Goal: Task Accomplishment & Management: Complete application form

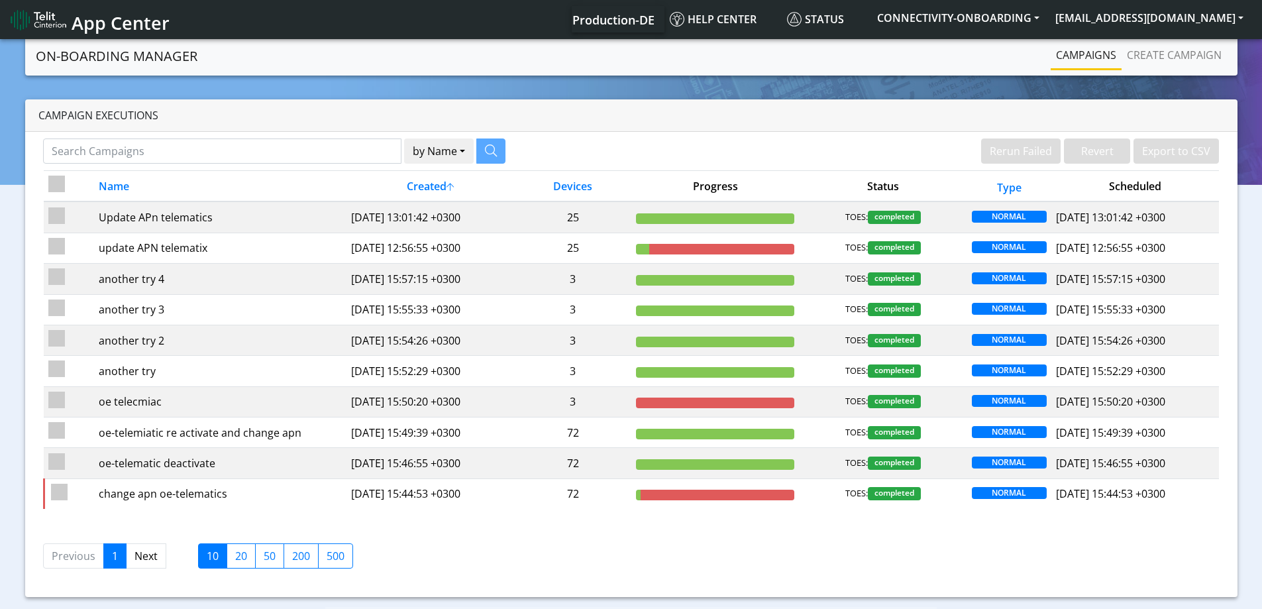
click at [1186, 56] on link "Create campaign" at bounding box center [1174, 55] width 105 height 27
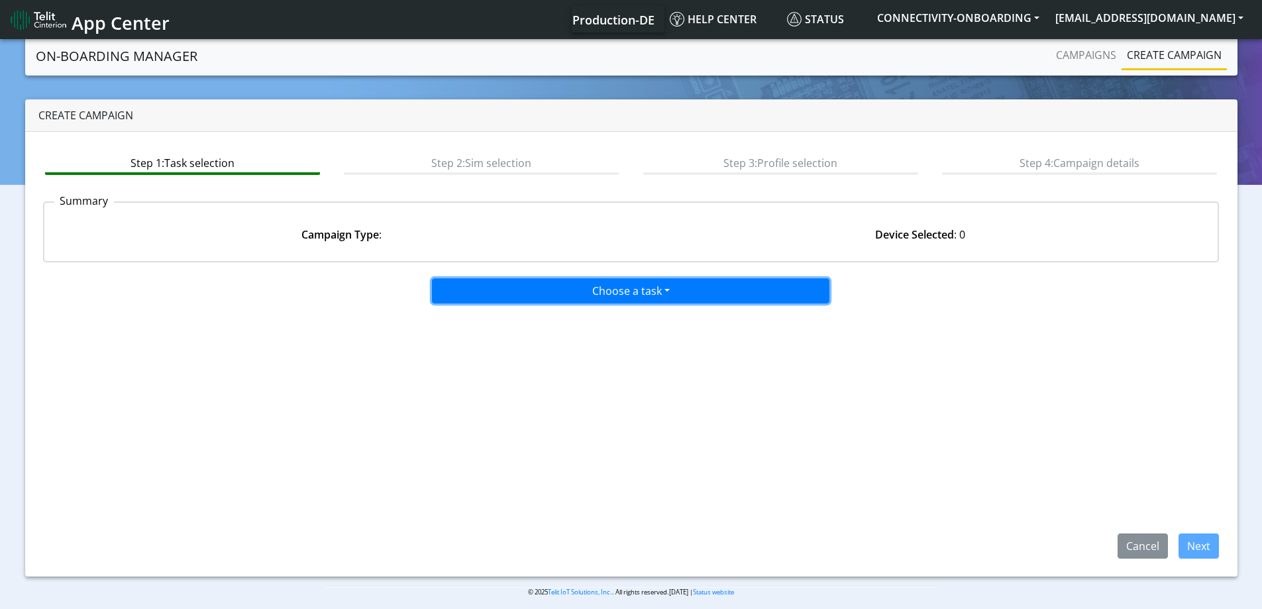
click at [582, 296] on button "Choose a task" at bounding box center [631, 290] width 398 height 25
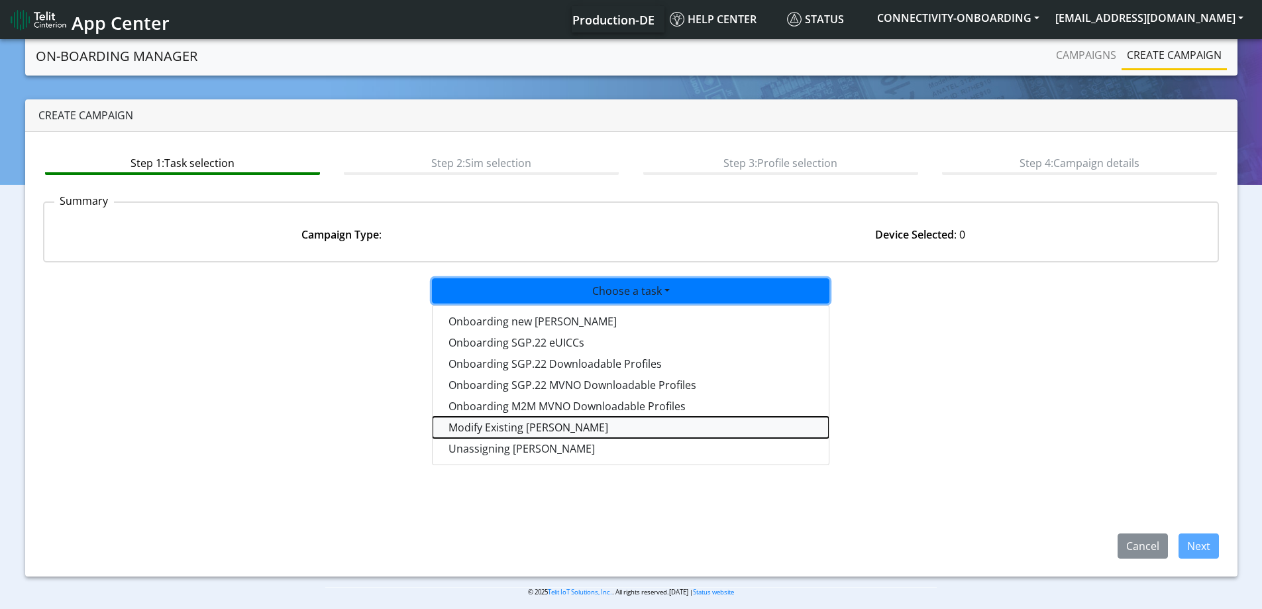
click at [479, 427] on taskiotp-dropdown "Modify Existing [PERSON_NAME]" at bounding box center [631, 427] width 396 height 21
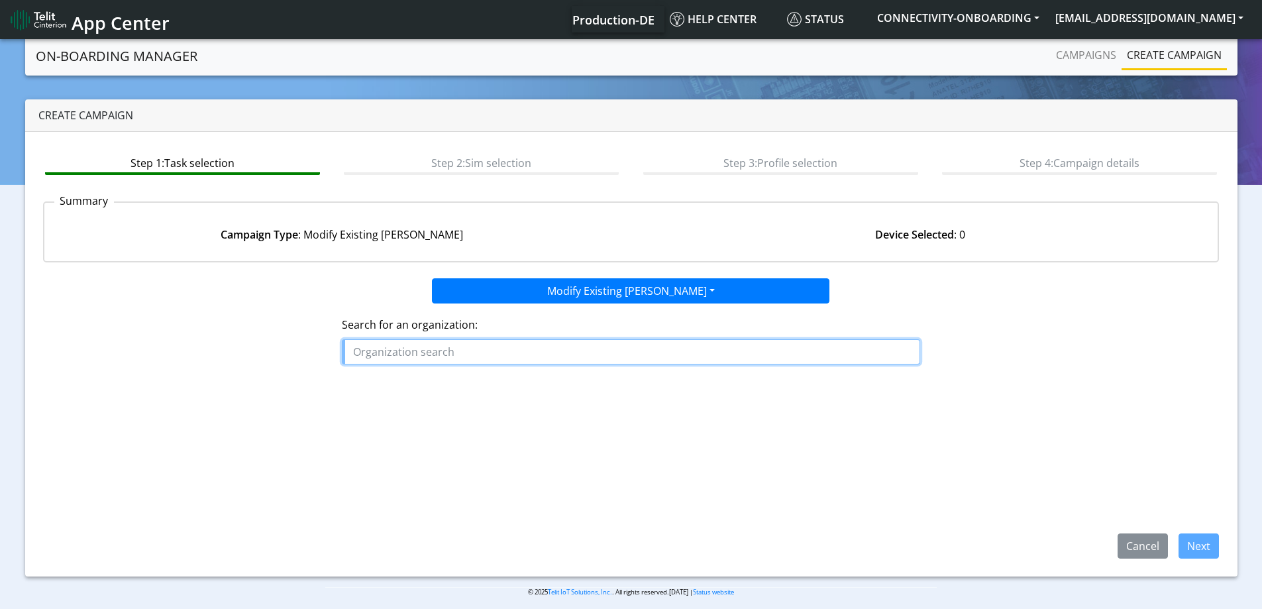
click at [470, 352] on input "text" at bounding box center [631, 351] width 578 height 25
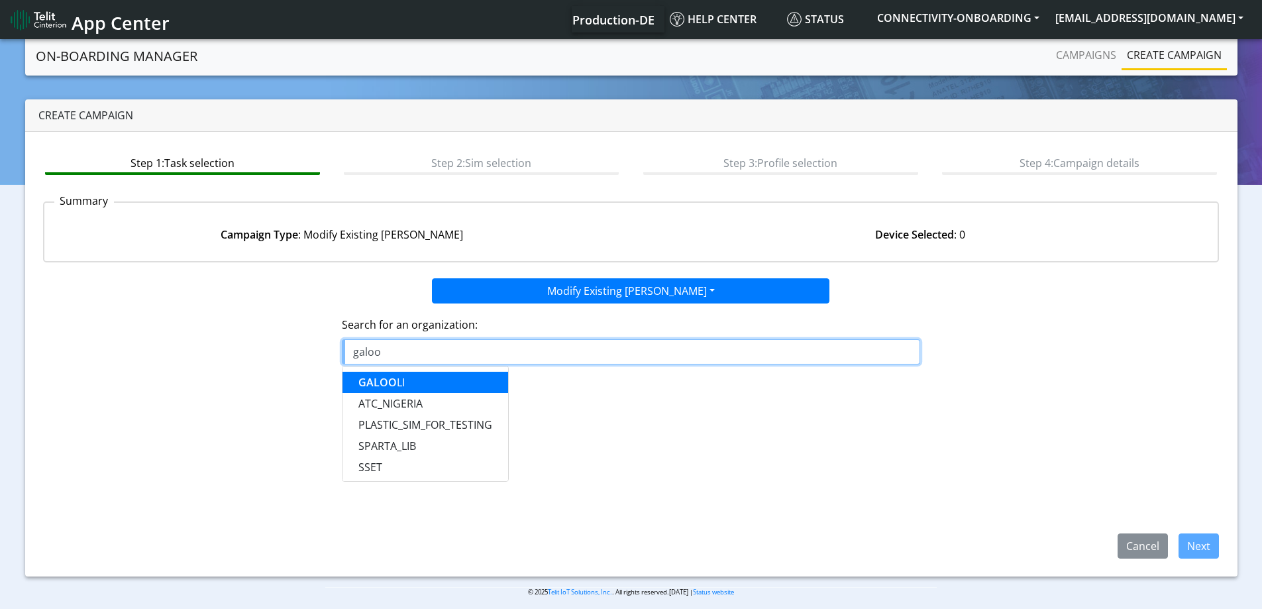
click at [408, 380] on button "GALOO LI" at bounding box center [426, 382] width 166 height 21
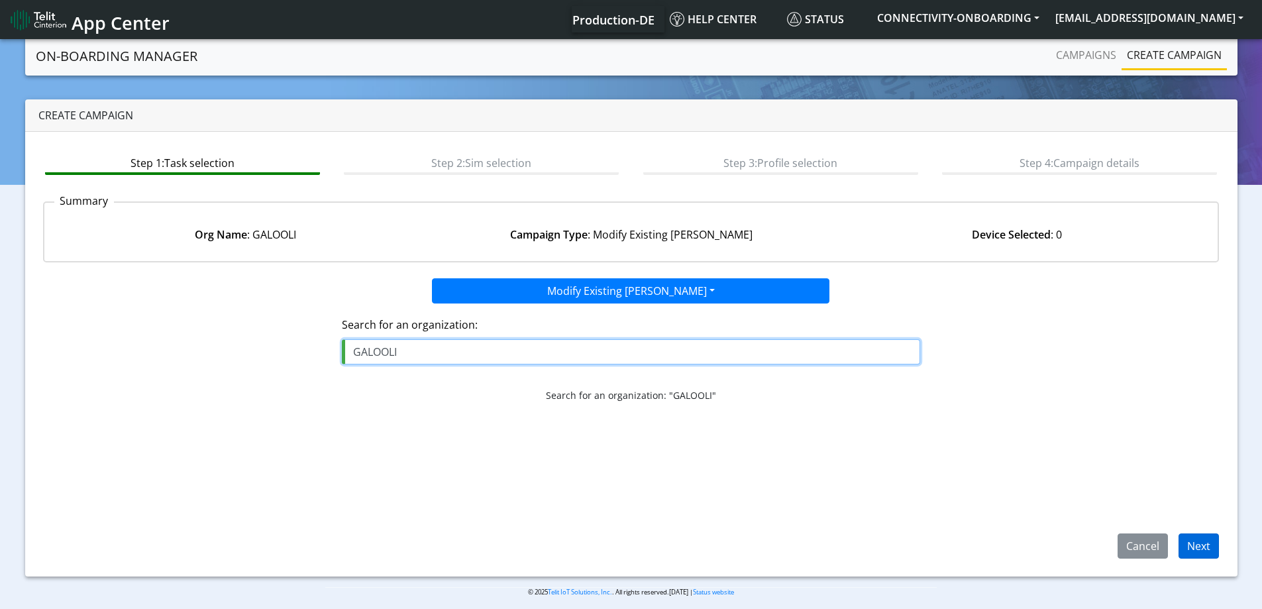
type input "GALOOLI"
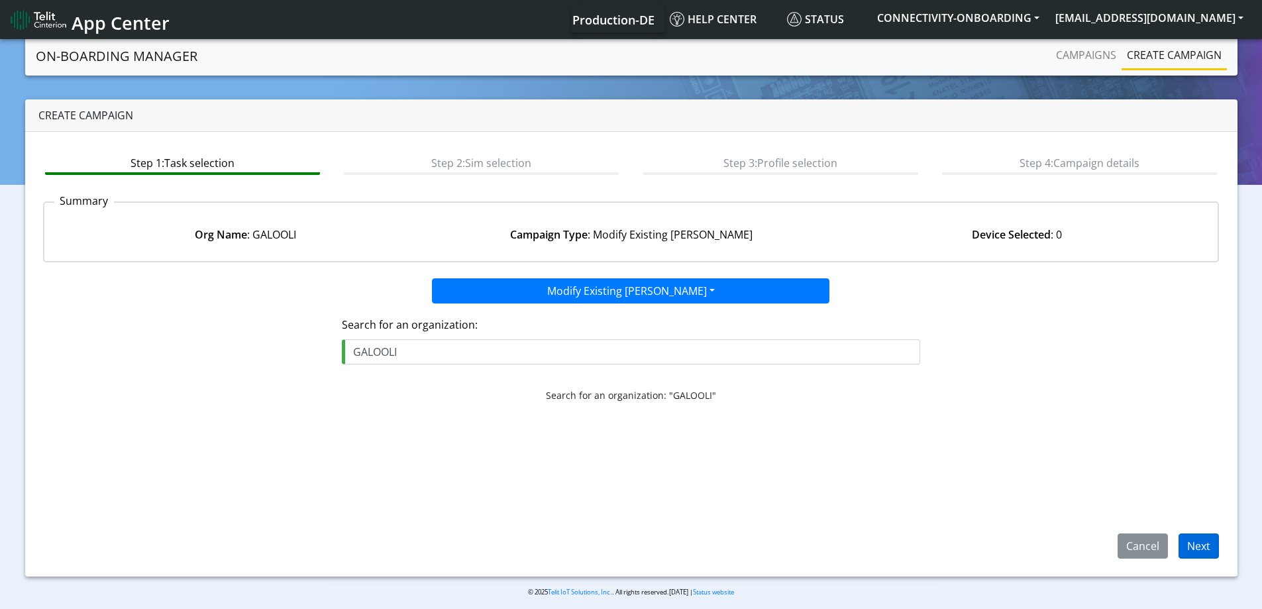
click at [1199, 536] on app-paging-btns "Cancel Next" at bounding box center [631, 486] width 1177 height 146
click at [1199, 538] on button "Next" at bounding box center [1199, 545] width 40 height 25
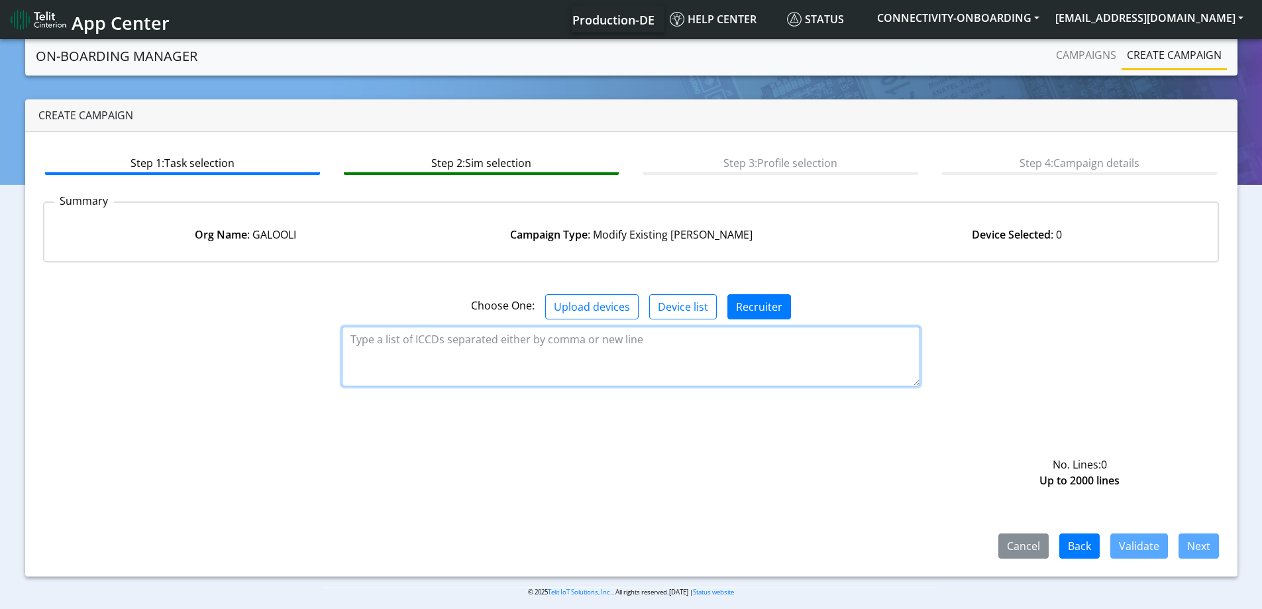
click at [549, 366] on textarea at bounding box center [631, 357] width 578 height 60
paste textarea "89358151000027907800 89358151000027907818 89358151000027907826 8935815100002790…"
type textarea "89358151000027907800 89358151000027907818 89358151000027907826 8935815100002790…"
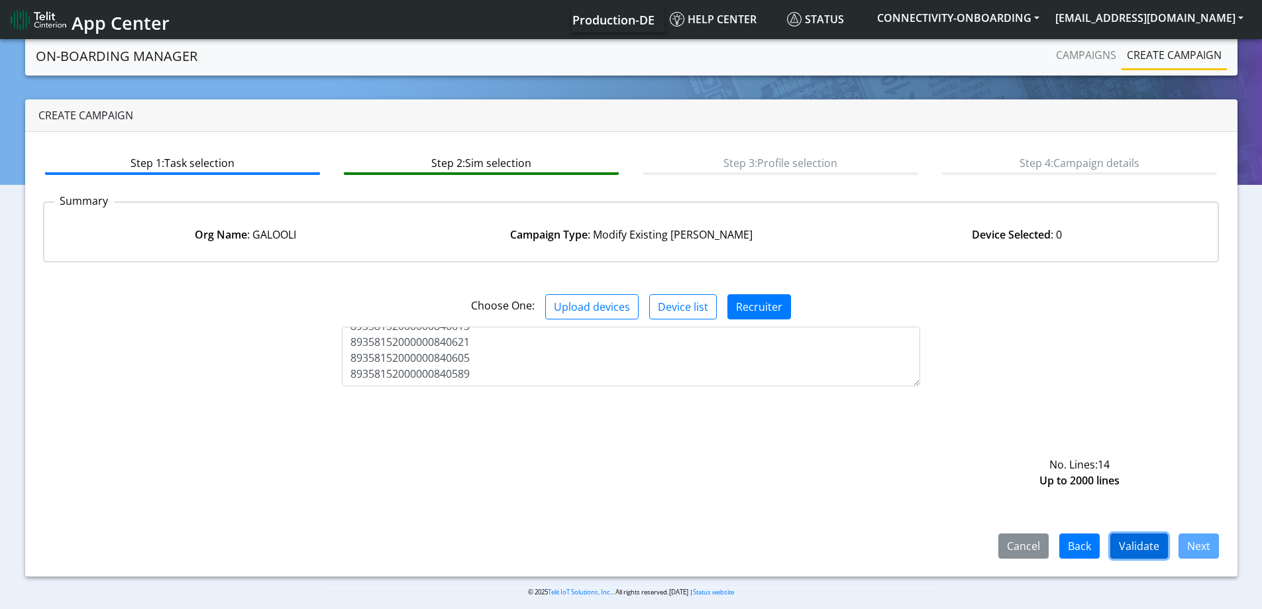
click at [1145, 539] on button "Validate" at bounding box center [1140, 545] width 58 height 25
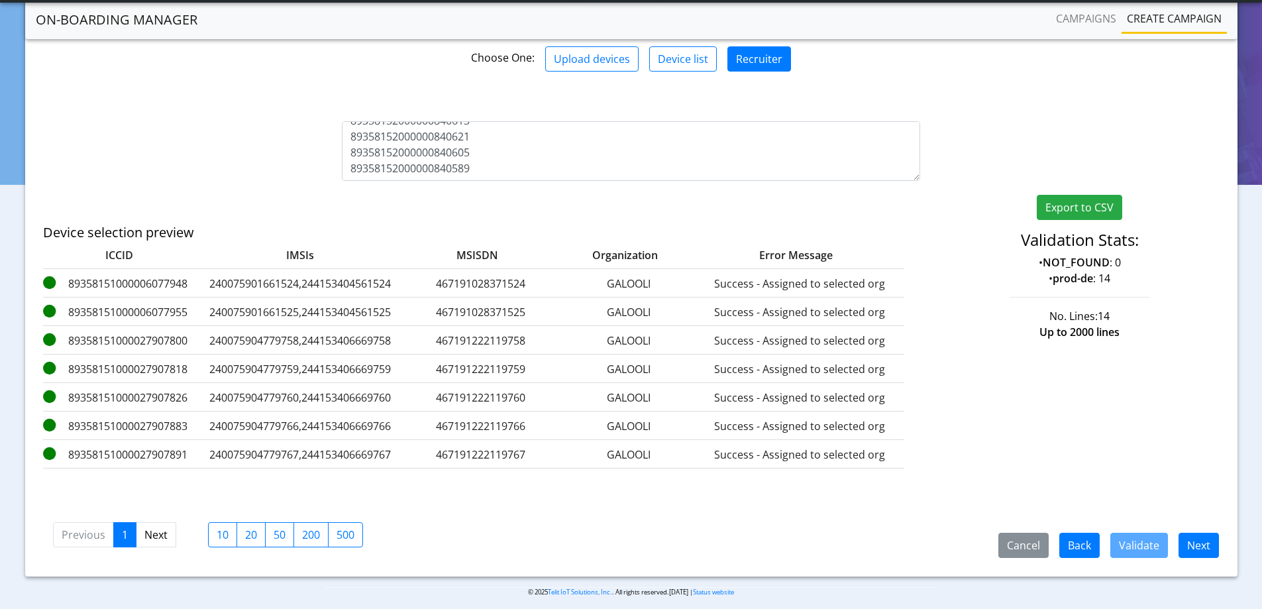
scroll to position [220, 0]
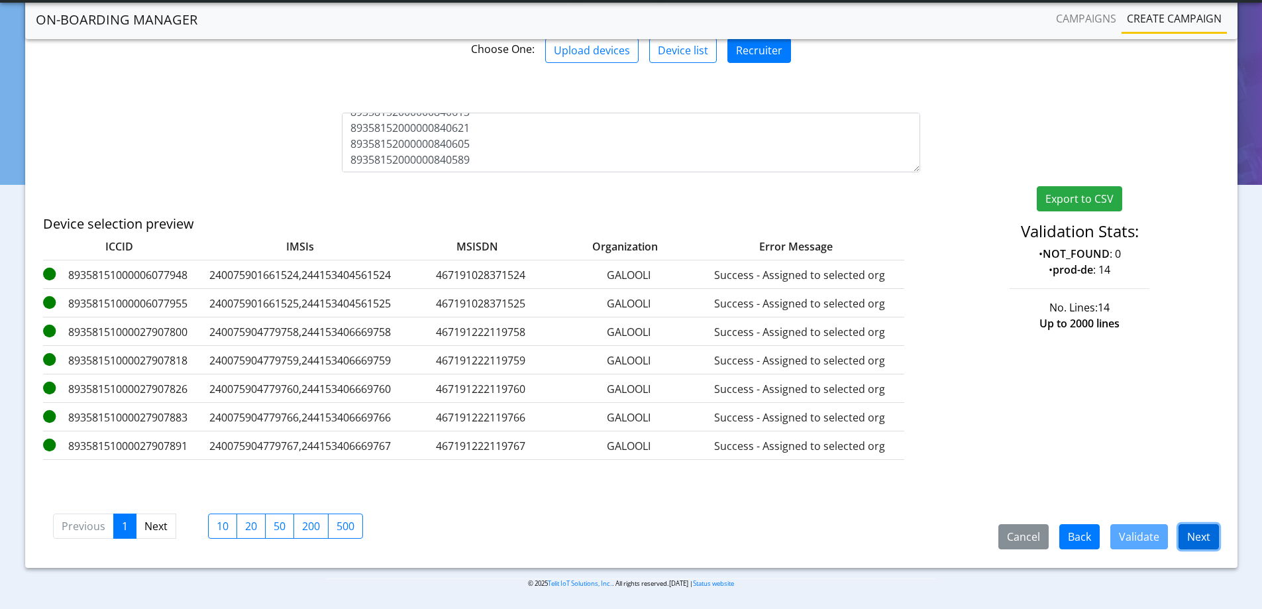
click at [1209, 541] on button "Next" at bounding box center [1199, 536] width 40 height 25
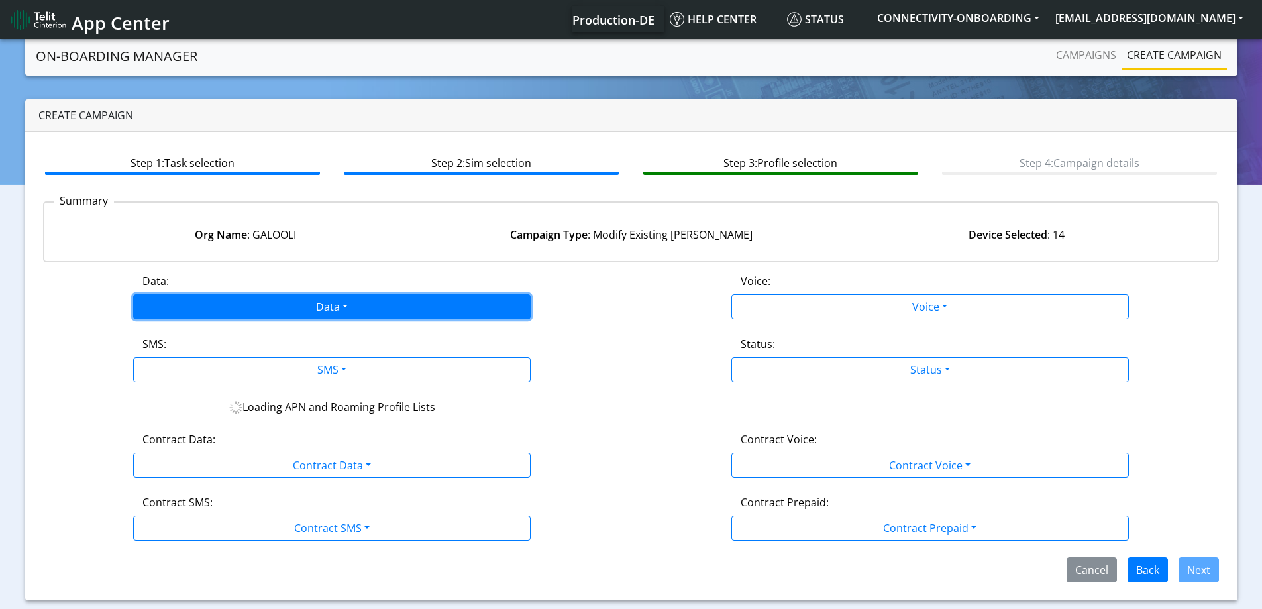
drag, startPoint x: 439, startPoint y: 311, endPoint x: 392, endPoint y: 311, distance: 47.7
click at [438, 311] on button "Data" at bounding box center [332, 306] width 398 height 25
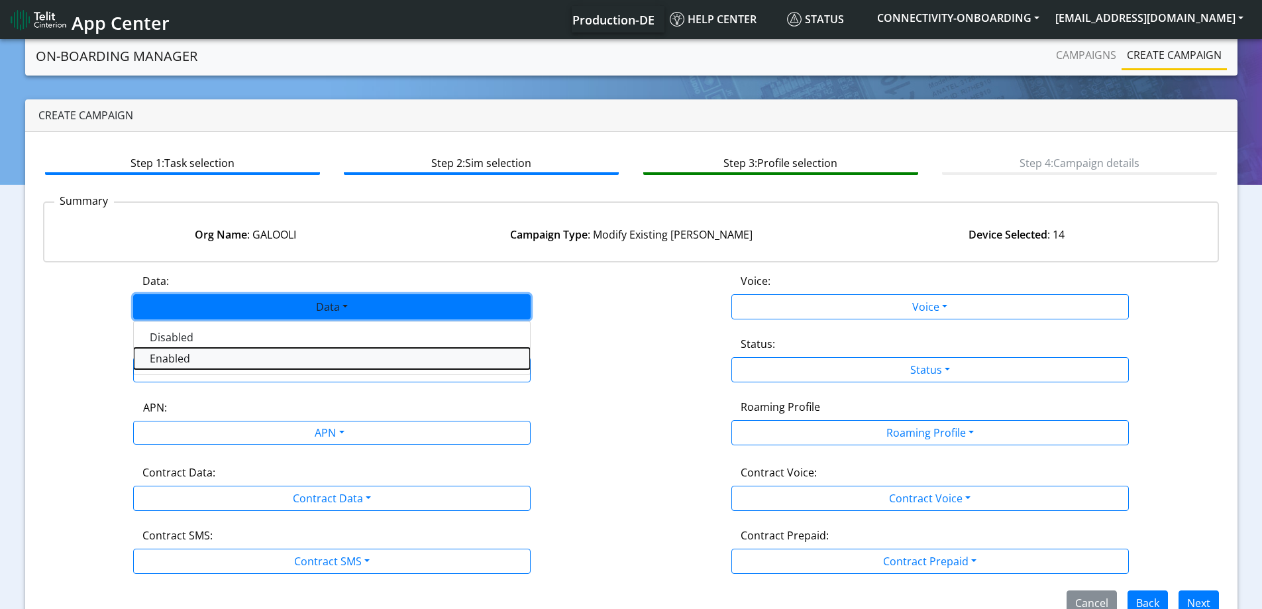
click at [264, 356] on button "Enabled" at bounding box center [332, 358] width 396 height 21
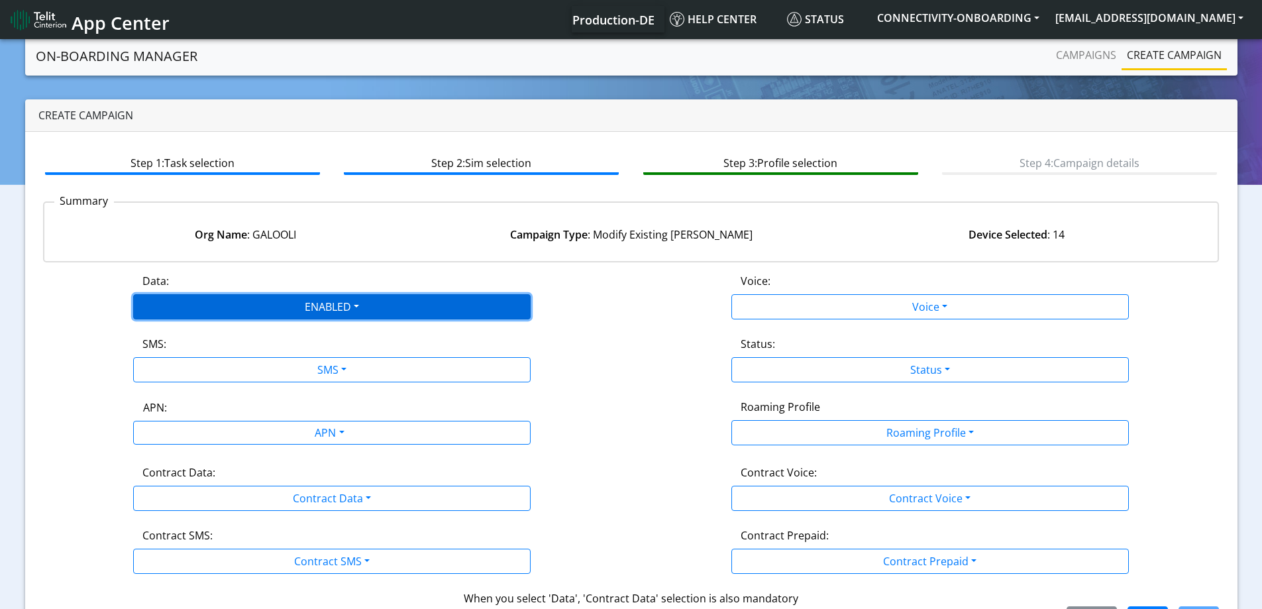
click at [294, 308] on button "ENABLED" at bounding box center [332, 306] width 398 height 25
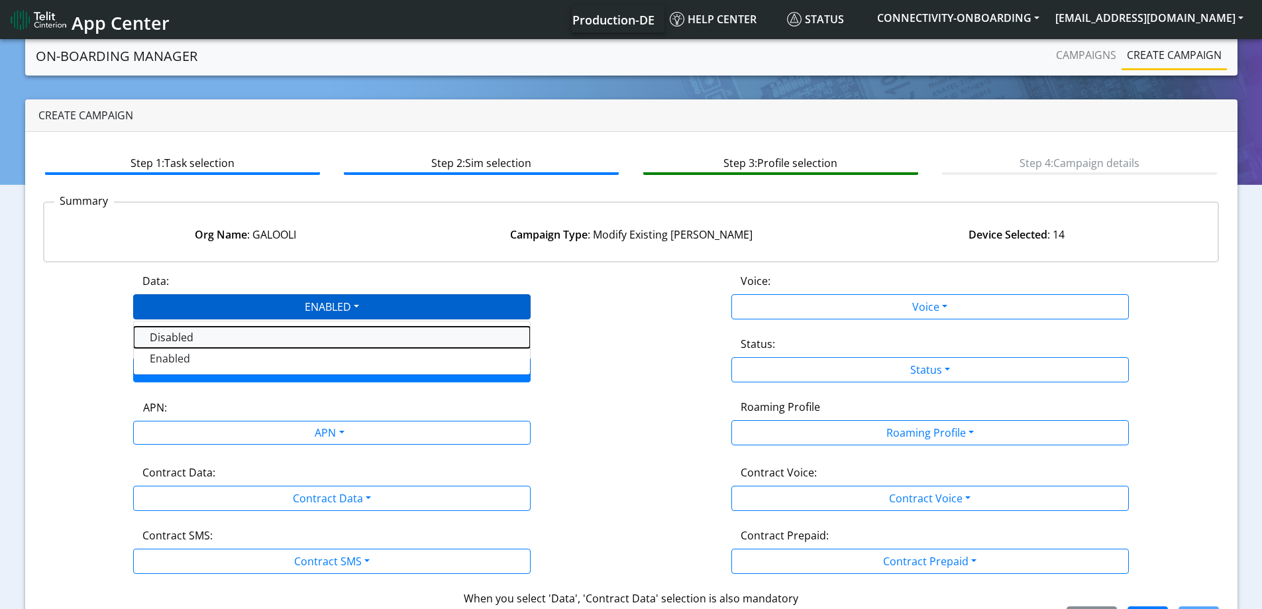
drag, startPoint x: 245, startPoint y: 335, endPoint x: 258, endPoint y: 360, distance: 28.8
click at [246, 336] on button "Disabled" at bounding box center [332, 337] width 396 height 21
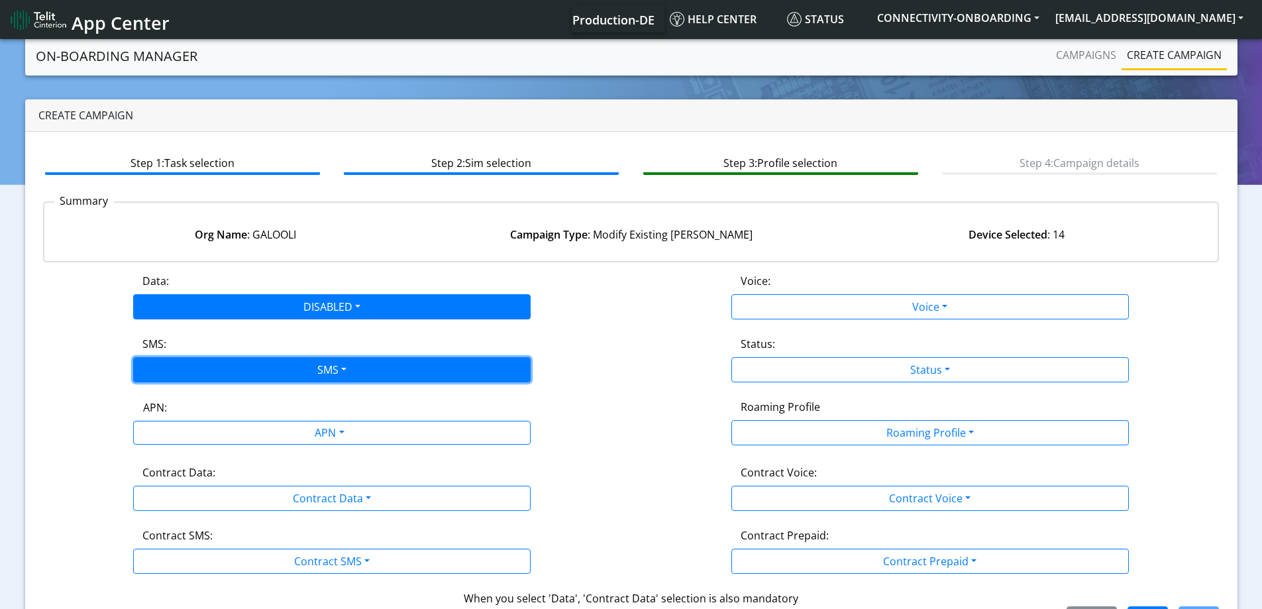
click at [258, 368] on button "SMS" at bounding box center [332, 369] width 398 height 25
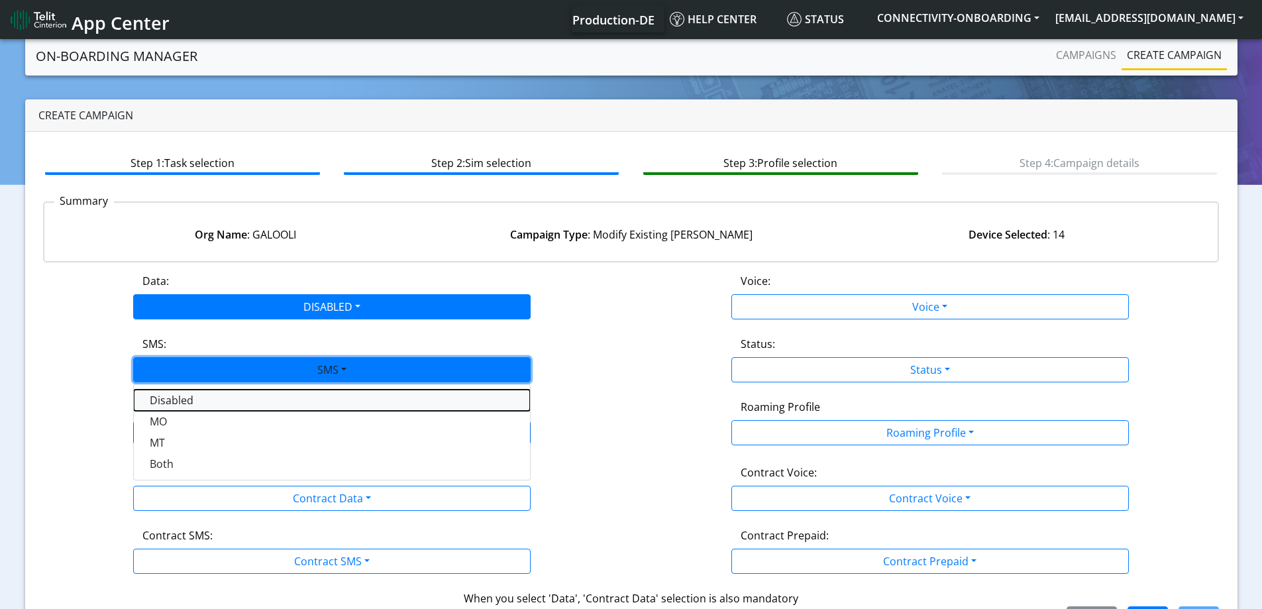
click at [237, 398] on button "Disabled" at bounding box center [332, 400] width 396 height 21
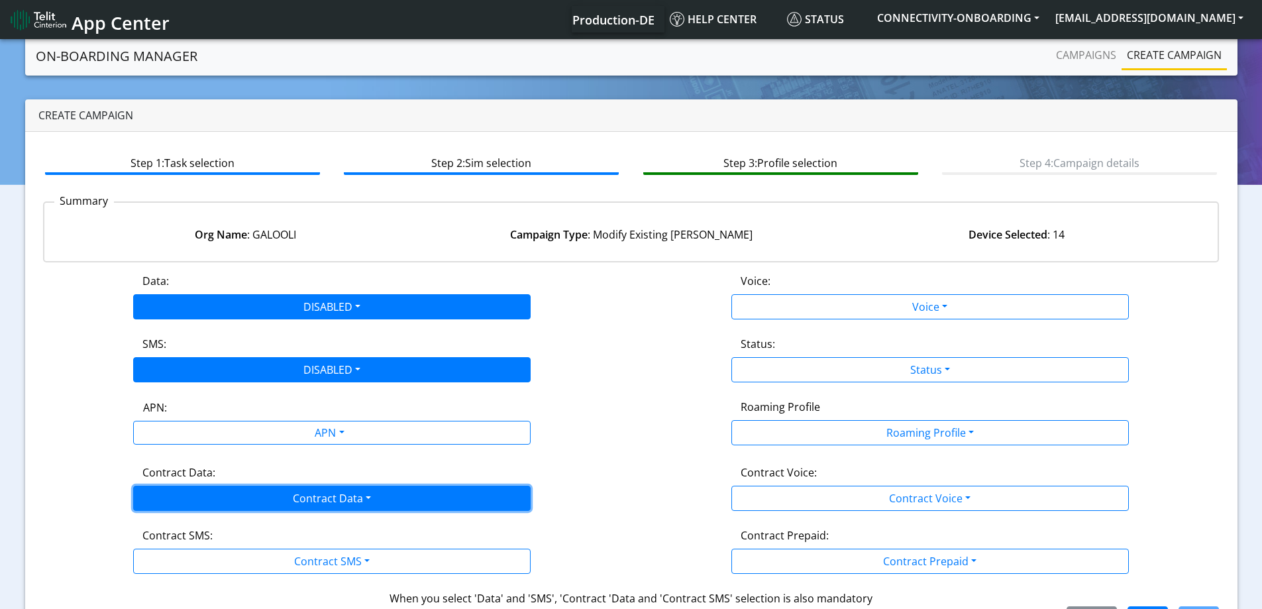
click at [219, 502] on button "Contract Data" at bounding box center [332, 498] width 398 height 25
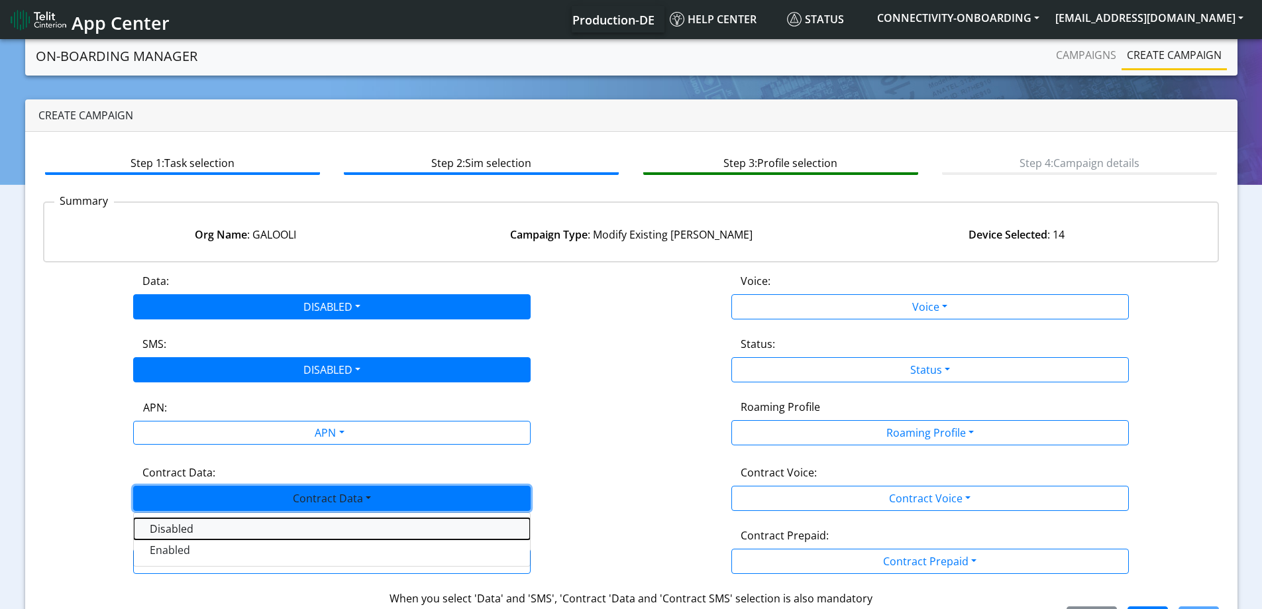
click at [198, 523] on Datadisabled-dropdown "Disabled" at bounding box center [332, 528] width 396 height 21
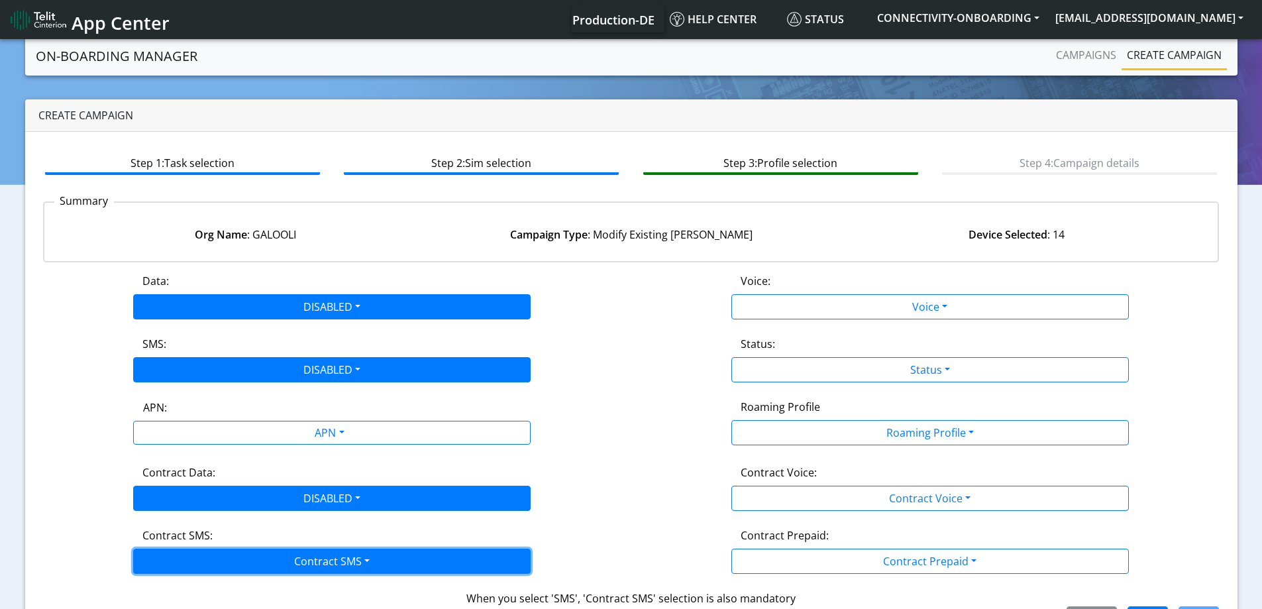
click at [190, 565] on button "Contract SMS" at bounding box center [332, 561] width 398 height 25
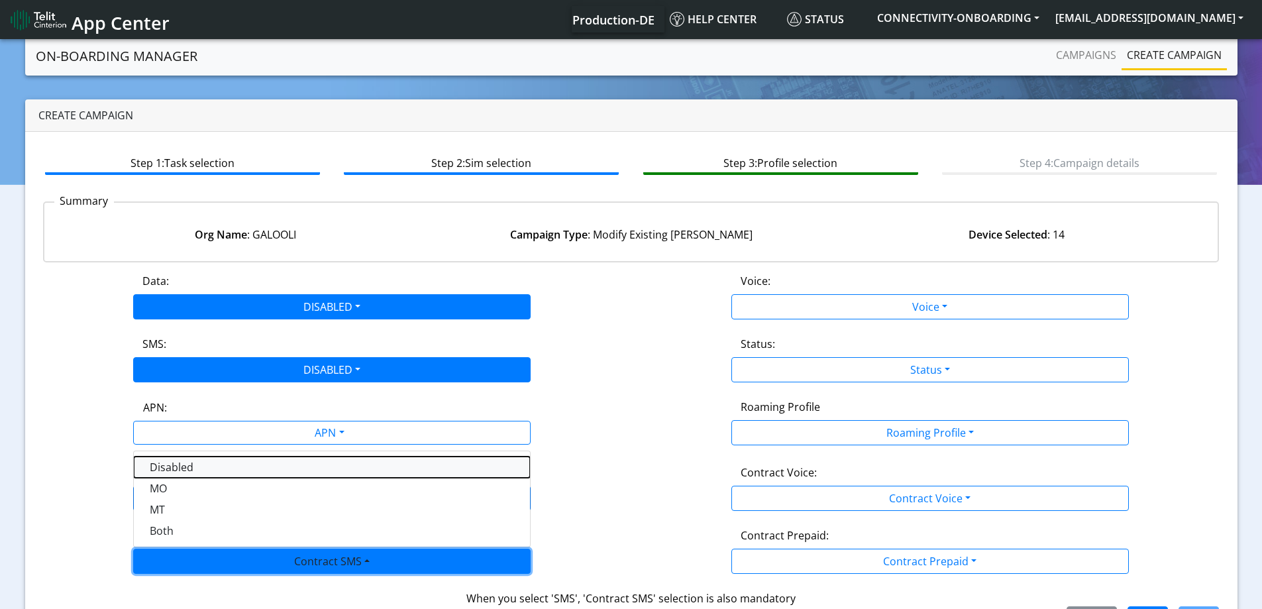
click at [194, 466] on SMSdisabled-dropdown "Disabled" at bounding box center [332, 467] width 396 height 21
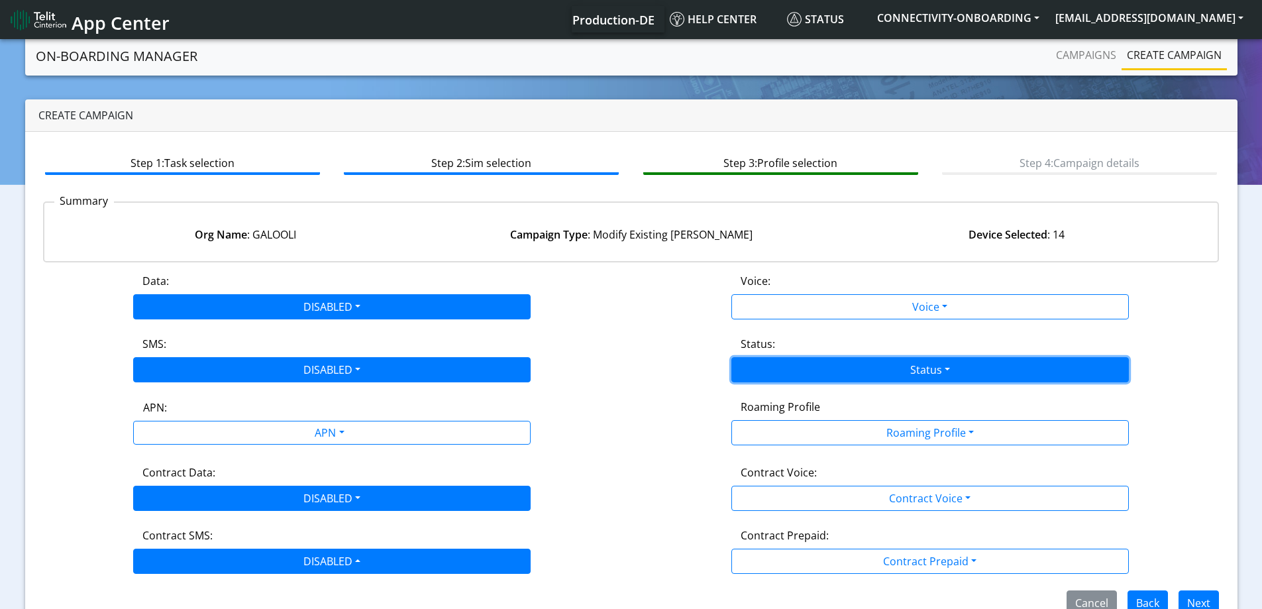
click at [924, 373] on button "Status" at bounding box center [931, 369] width 398 height 25
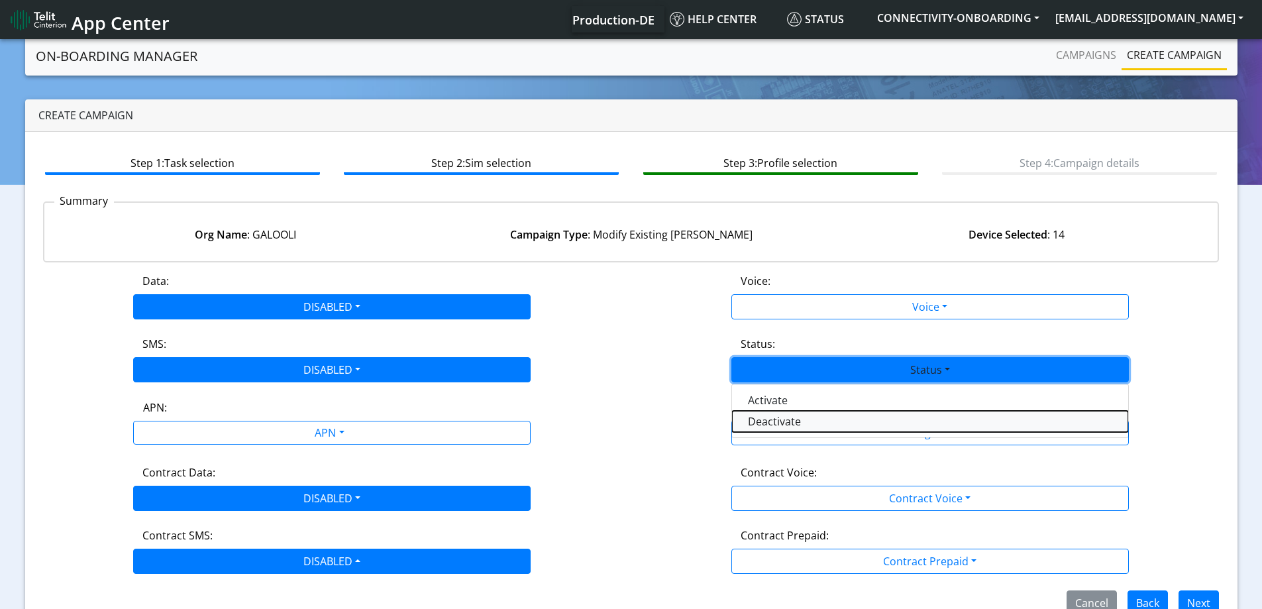
click at [779, 415] on button "Deactivate" at bounding box center [930, 421] width 396 height 21
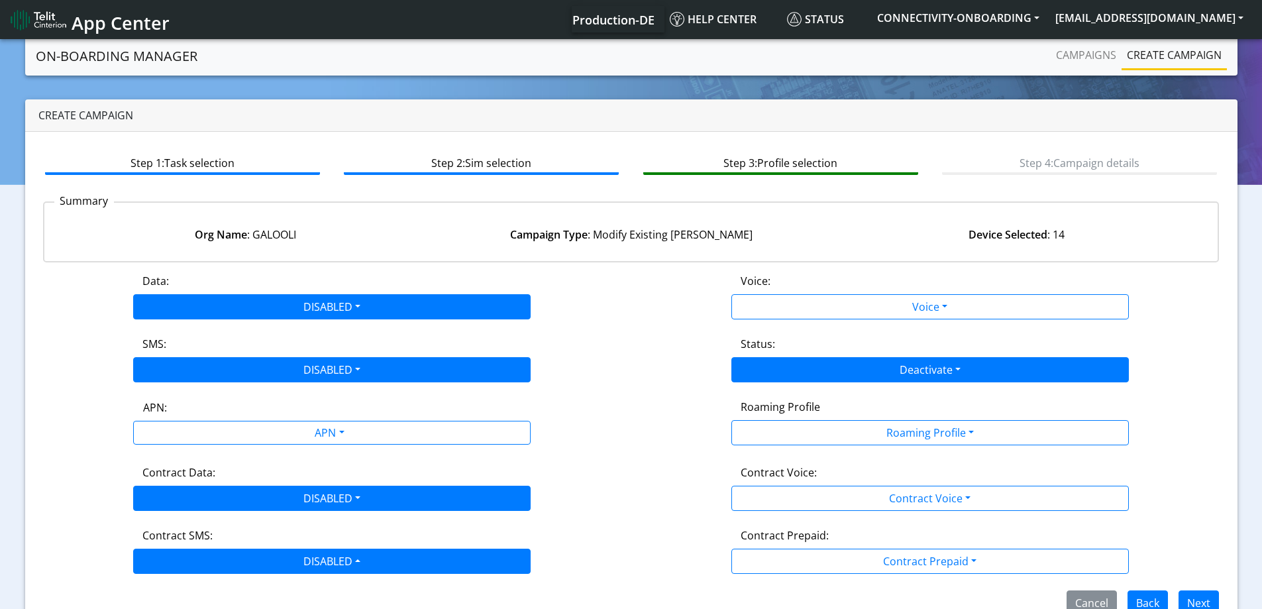
scroll to position [29, 0]
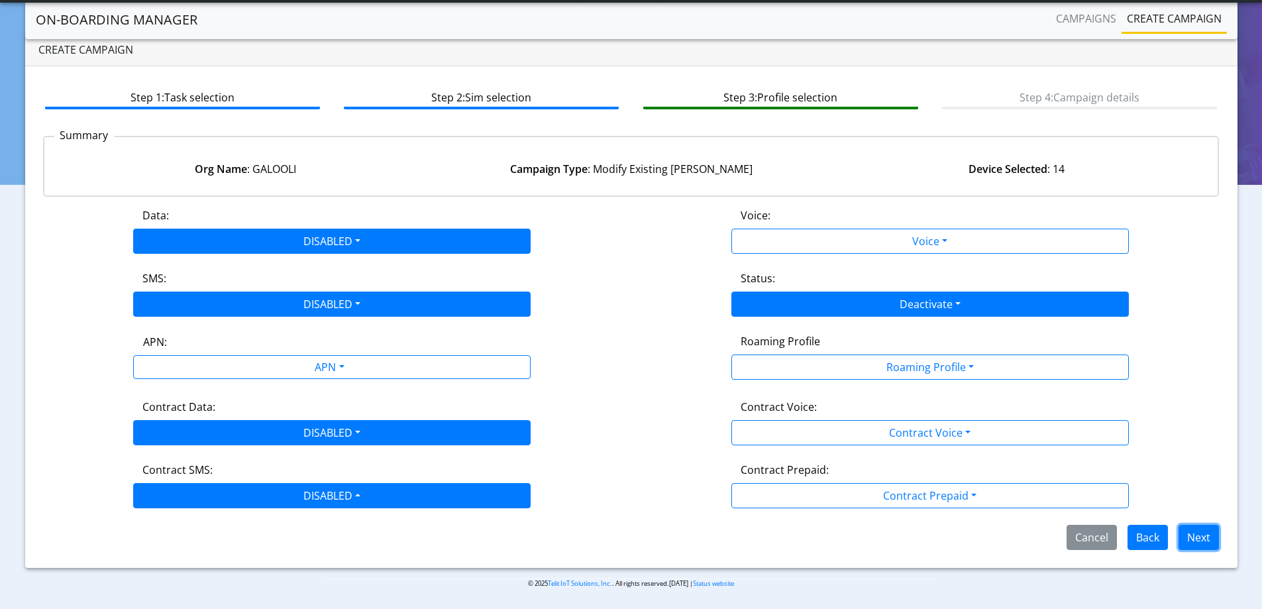
click at [1208, 541] on button "Next" at bounding box center [1199, 537] width 40 height 25
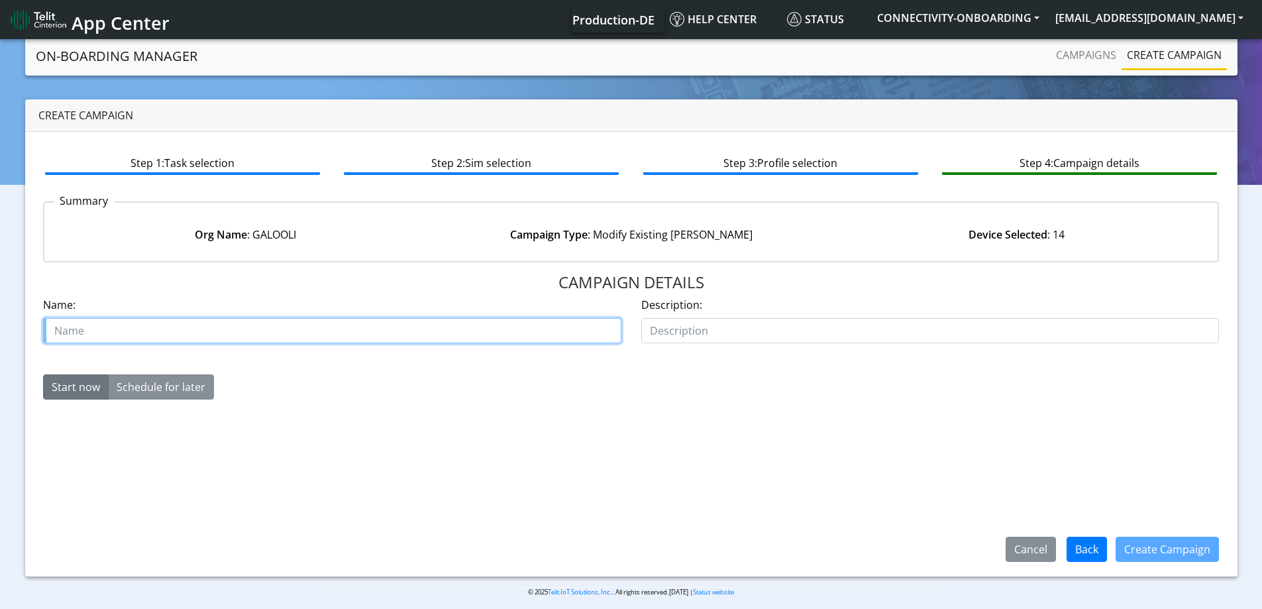
click at [507, 335] on input "text" at bounding box center [332, 330] width 578 height 25
type input "Galooli deactivate starter SIIMs"
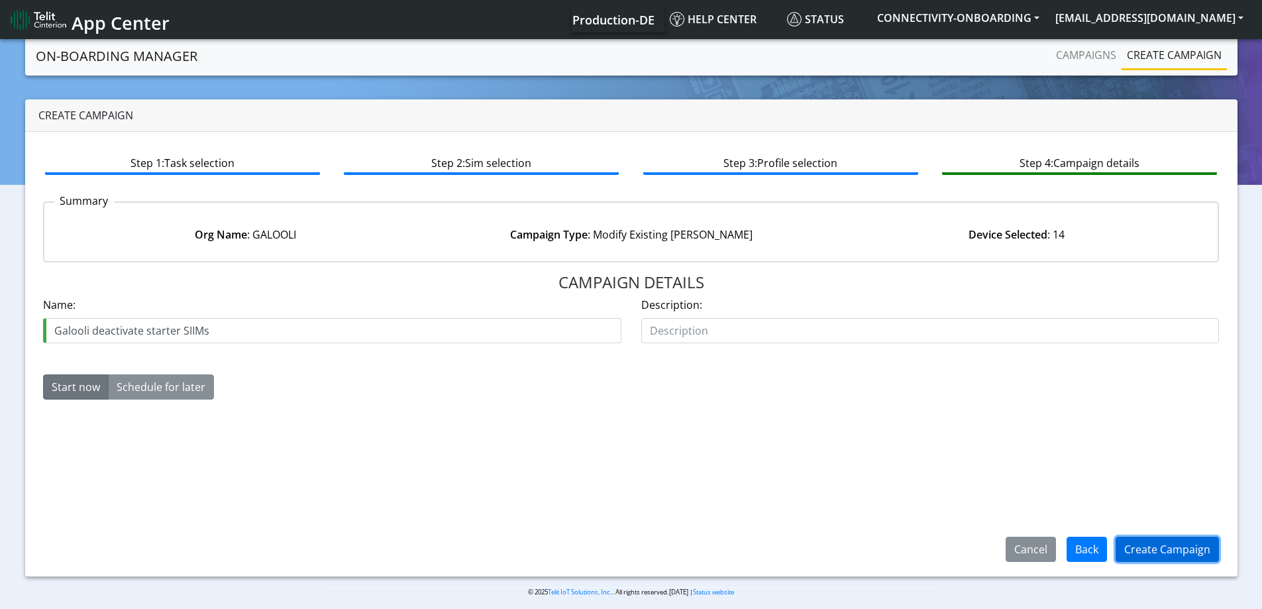
click at [1146, 561] on button "Create Campaign" at bounding box center [1167, 549] width 103 height 25
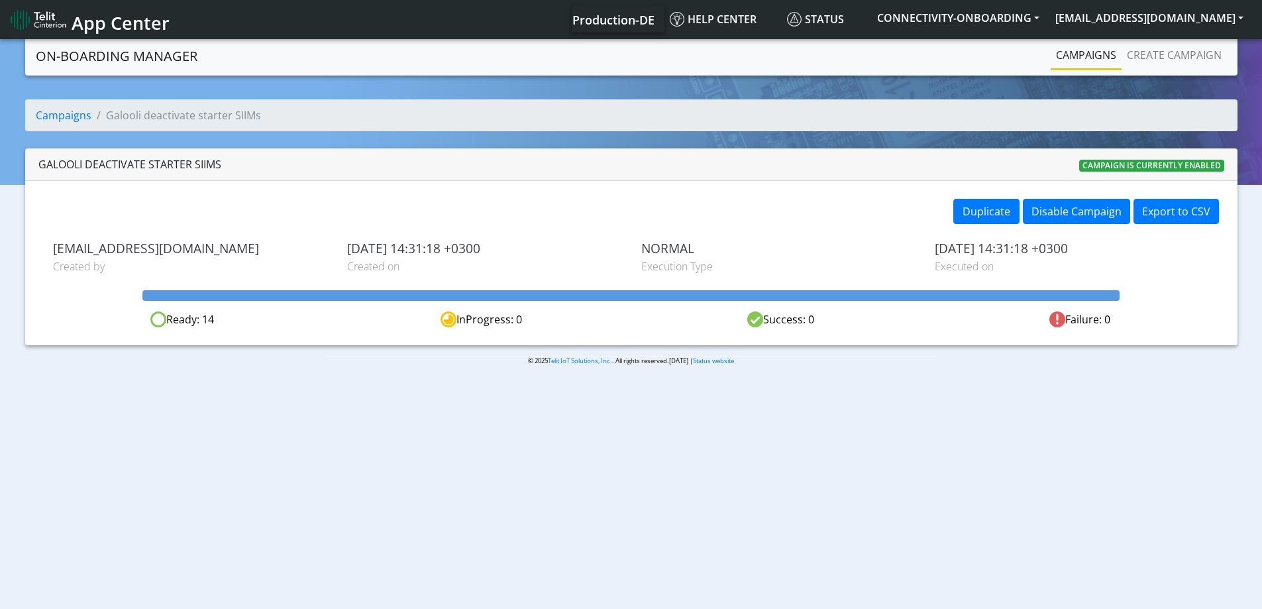
click at [1089, 61] on link "Campaigns" at bounding box center [1086, 55] width 71 height 27
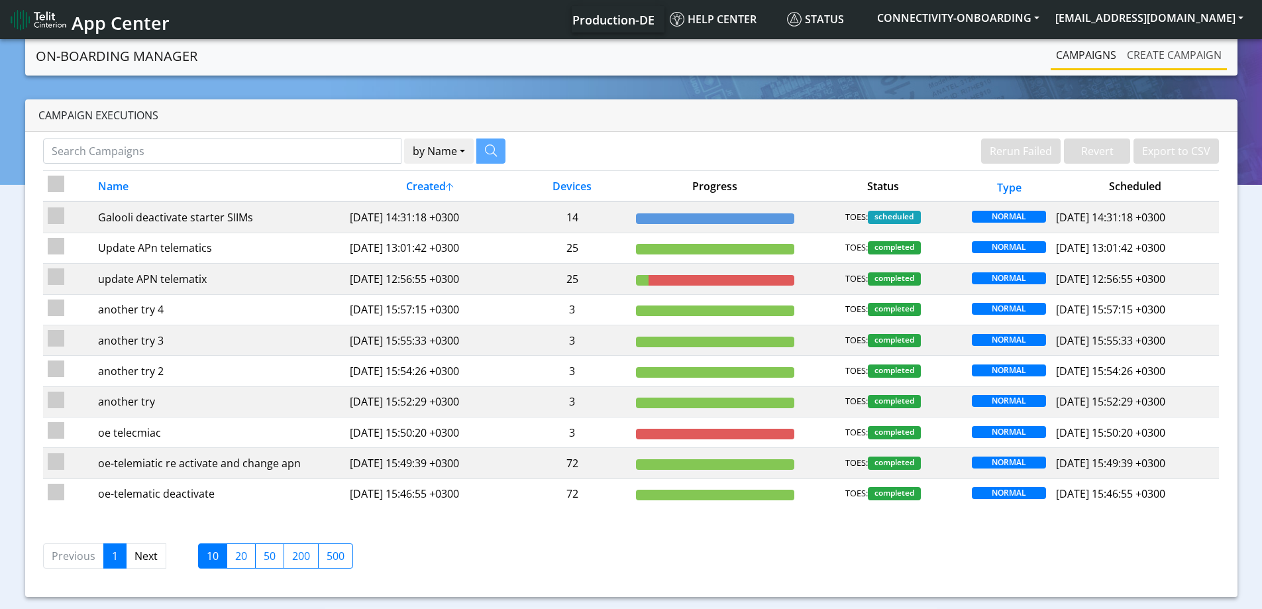
click at [1190, 58] on link "Create campaign" at bounding box center [1174, 55] width 105 height 27
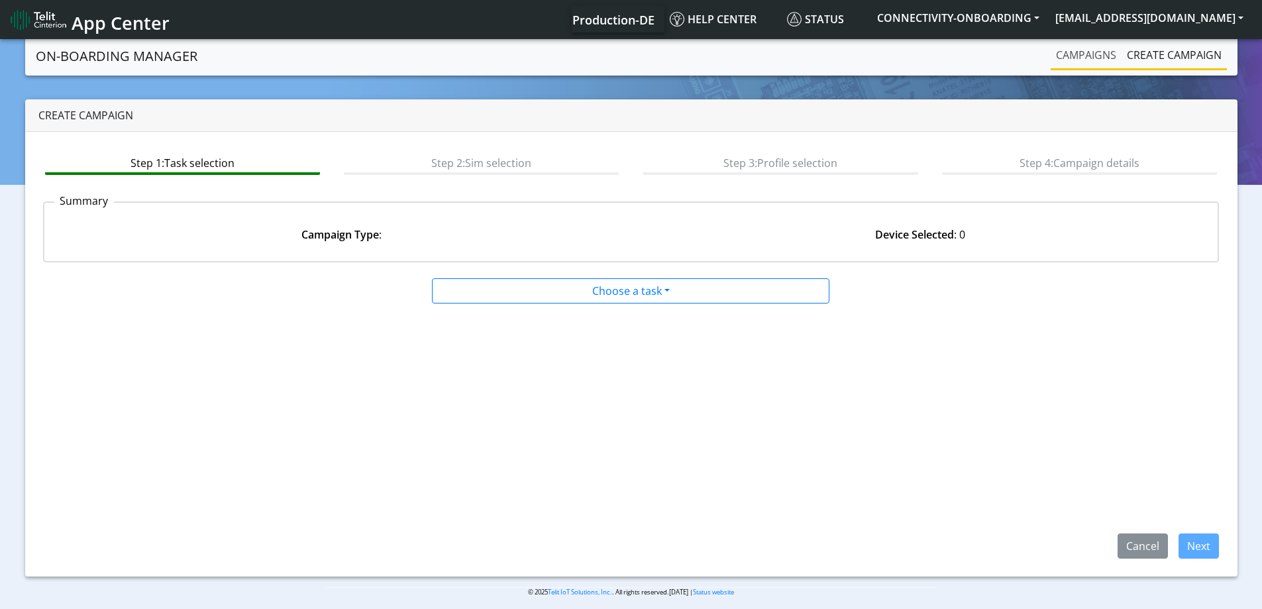
click at [1079, 56] on link "Campaigns" at bounding box center [1086, 55] width 71 height 27
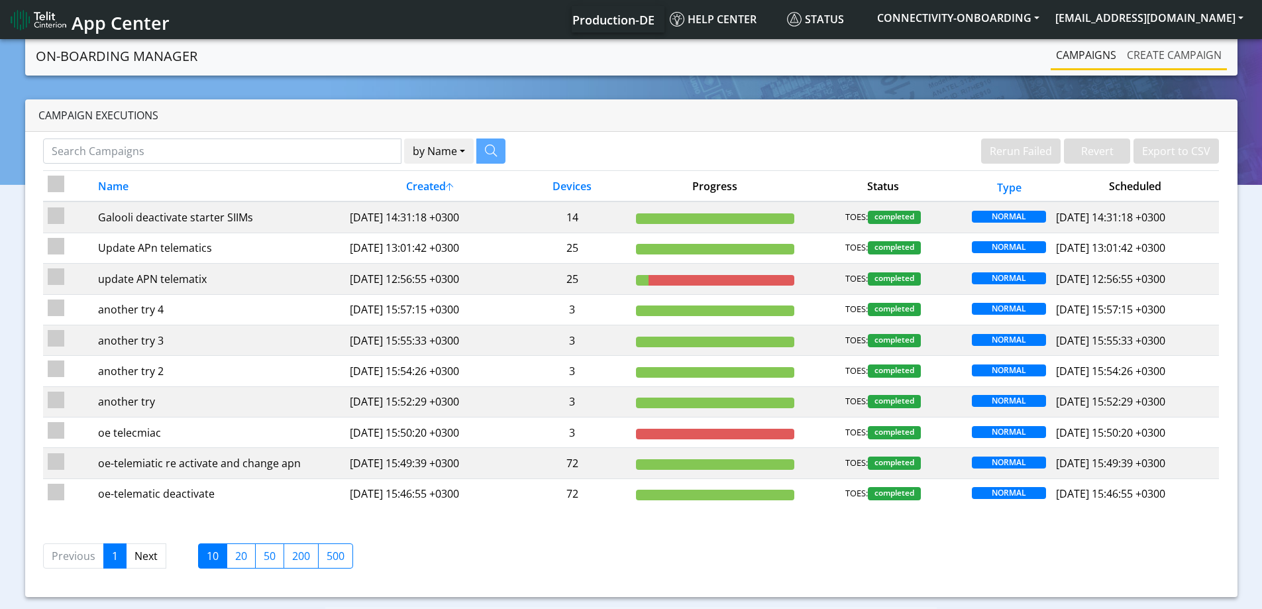
click at [1146, 53] on link "Create campaign" at bounding box center [1174, 55] width 105 height 27
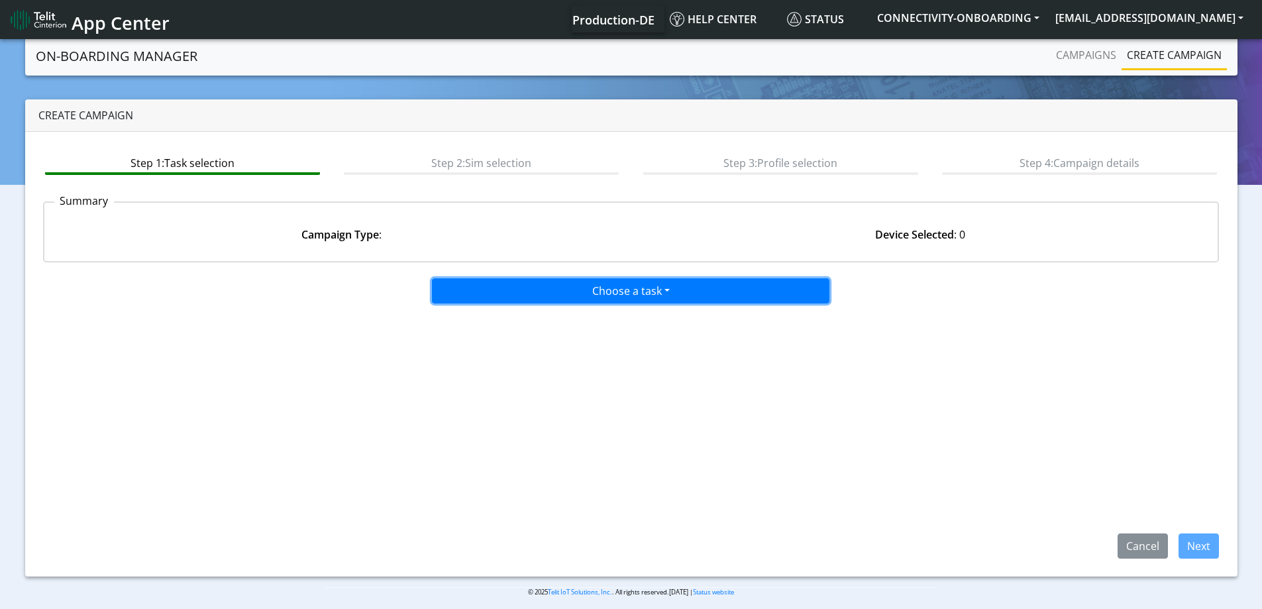
click at [569, 291] on button "Choose a task" at bounding box center [631, 290] width 398 height 25
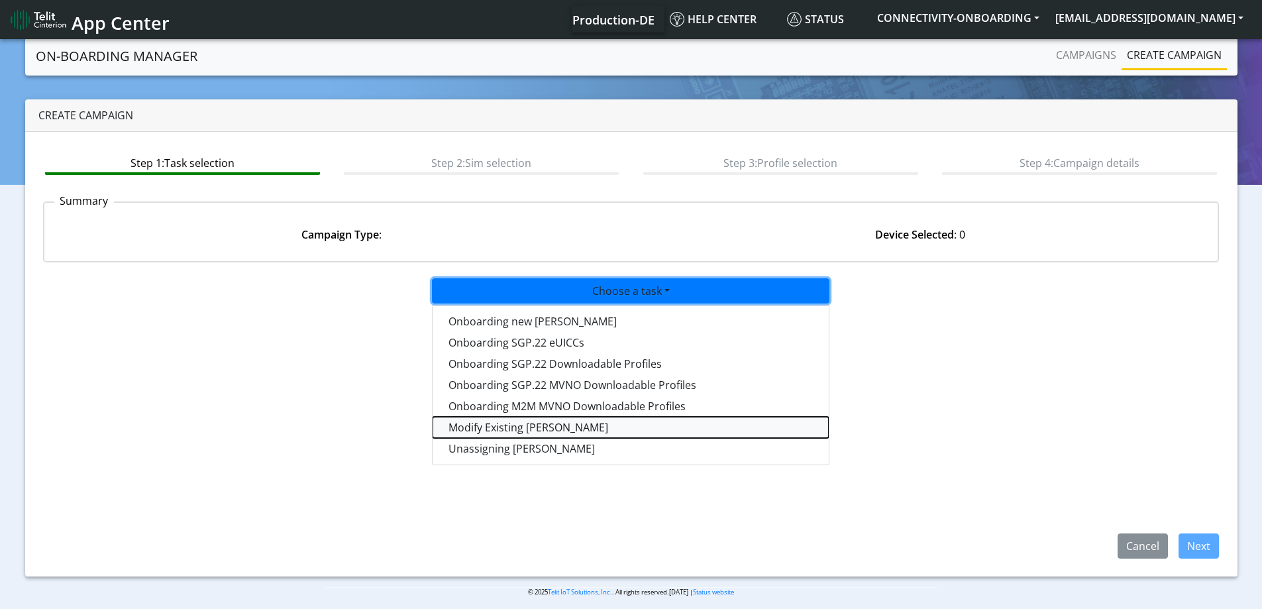
click at [502, 428] on taskiotp-dropdown "Modify Existing [PERSON_NAME]" at bounding box center [631, 427] width 396 height 21
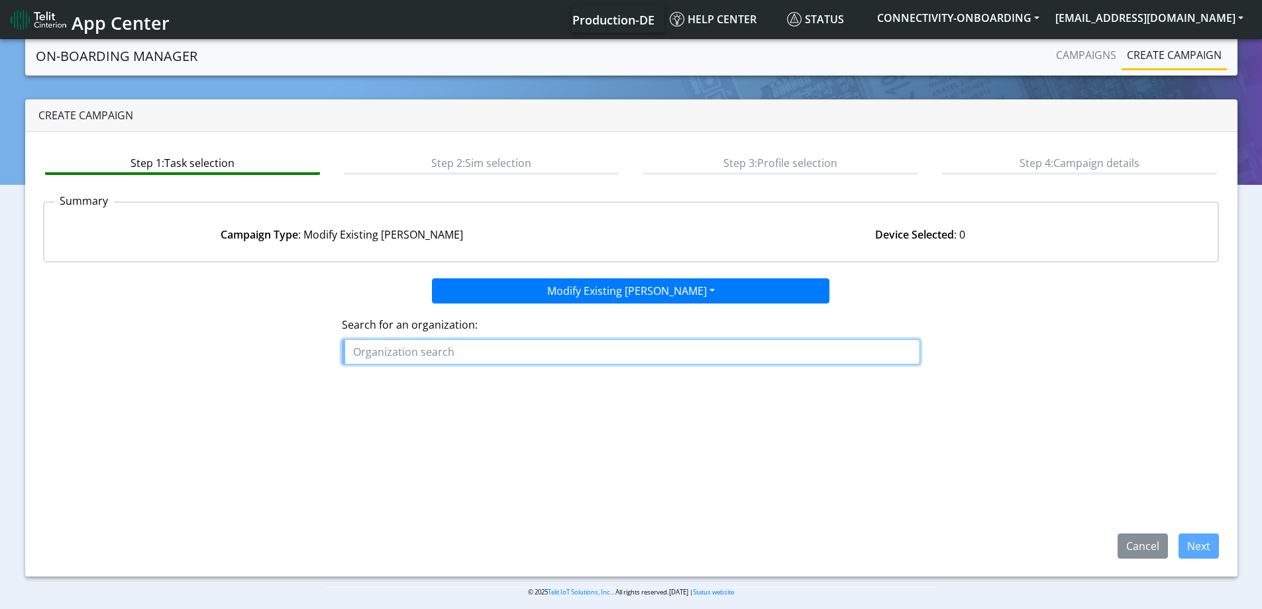
click at [431, 346] on input "text" at bounding box center [631, 351] width 578 height 25
click at [420, 384] on button "[PERSON_NAME] EL" at bounding box center [431, 382] width 176 height 21
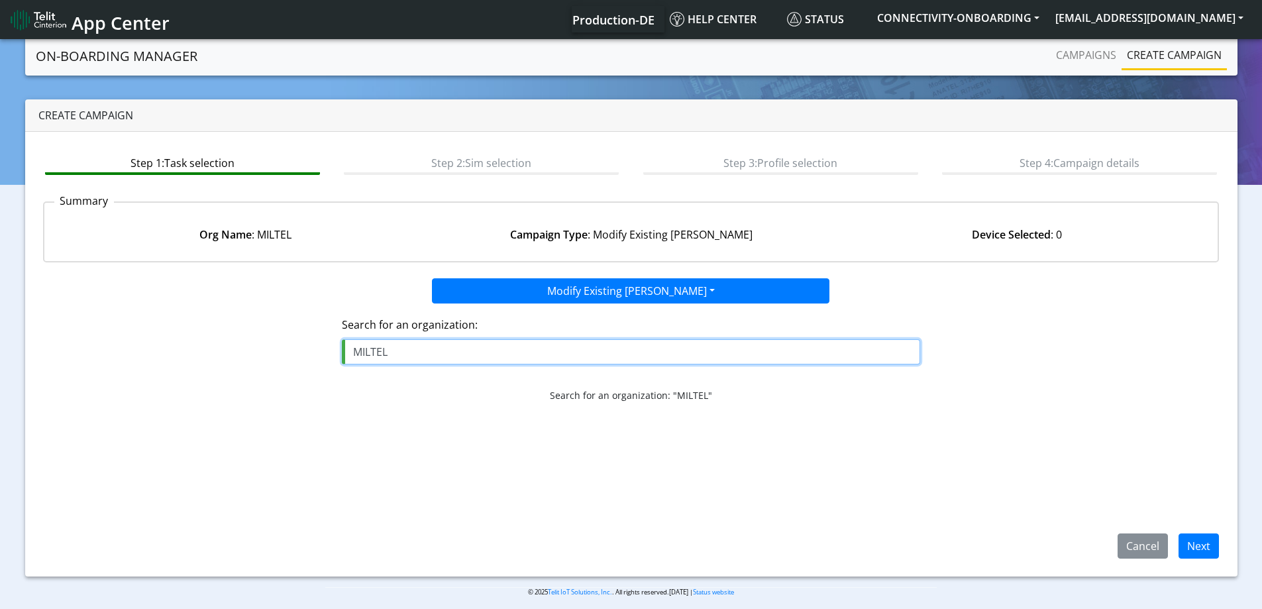
type input "MILTEL"
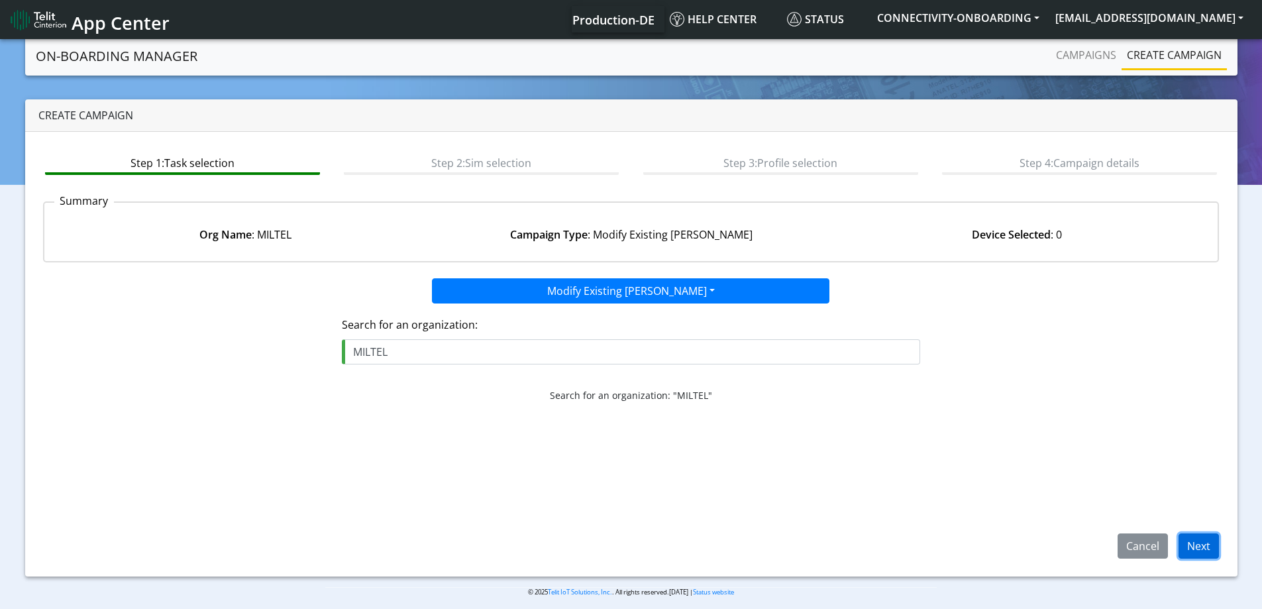
click at [1207, 553] on button "Next" at bounding box center [1199, 545] width 40 height 25
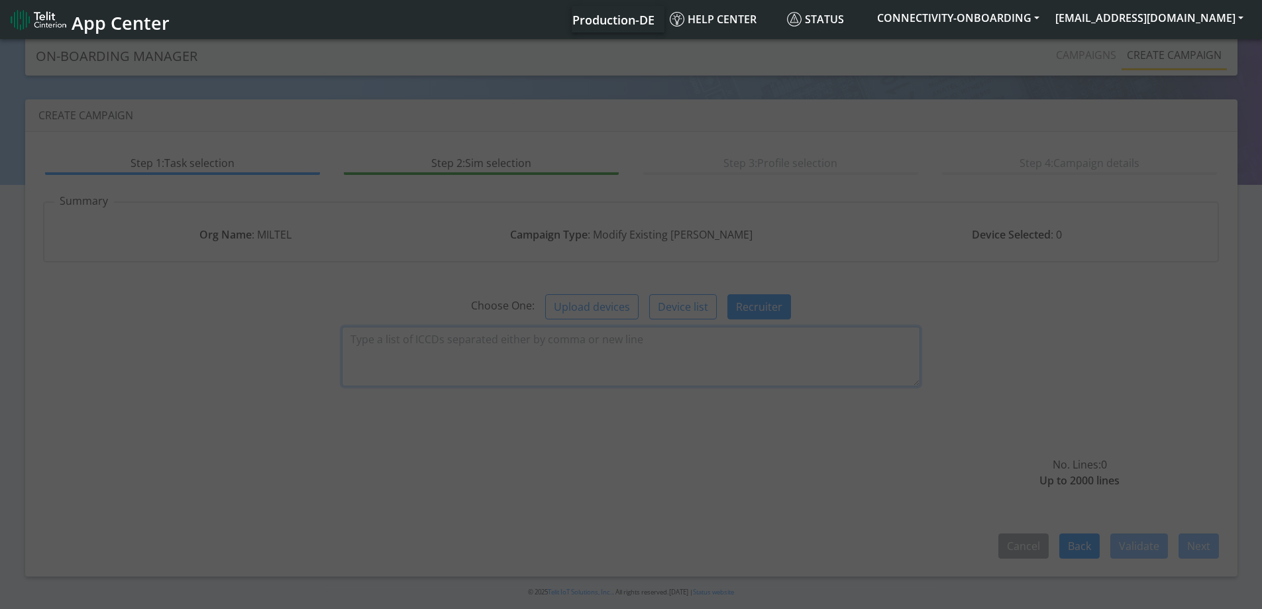
click at [624, 351] on textarea at bounding box center [631, 357] width 578 height 60
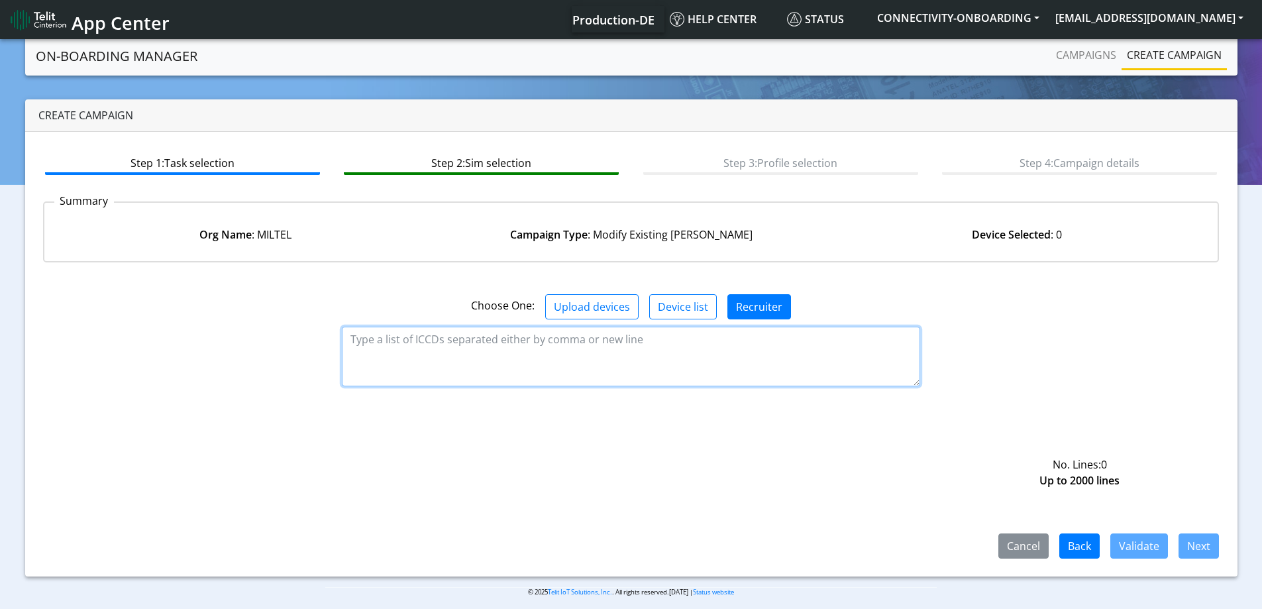
paste textarea "89358151000008322458 89358151000008322466"
type textarea "89358151000008322458 89358151000008322466"
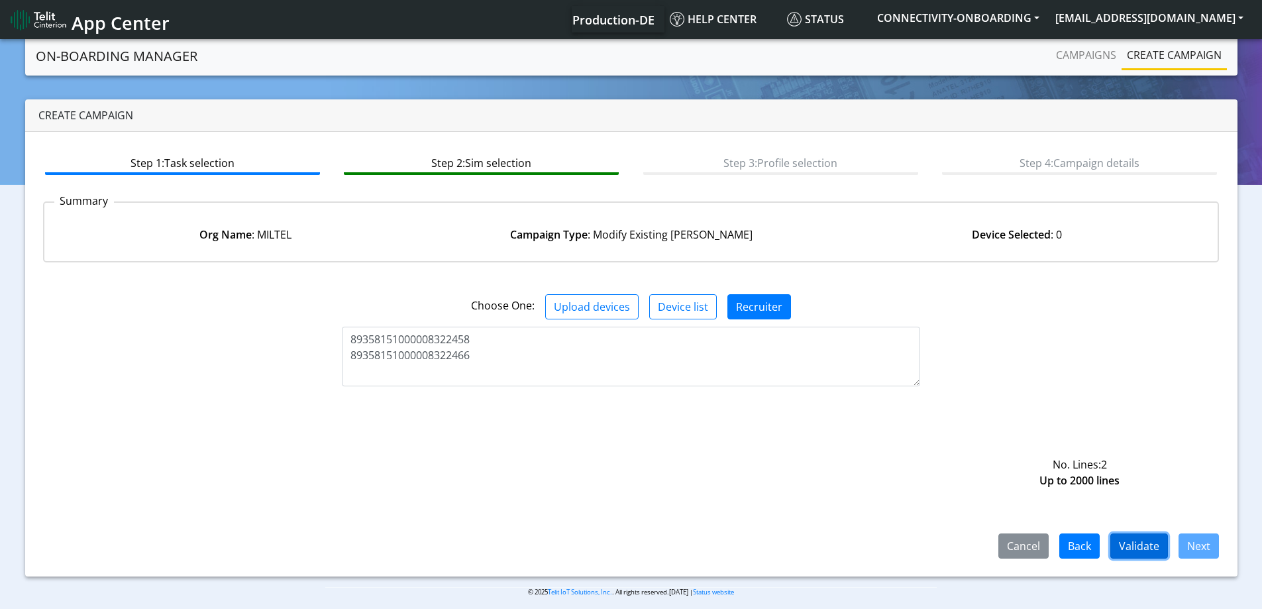
click at [1160, 557] on button "Validate" at bounding box center [1140, 545] width 58 height 25
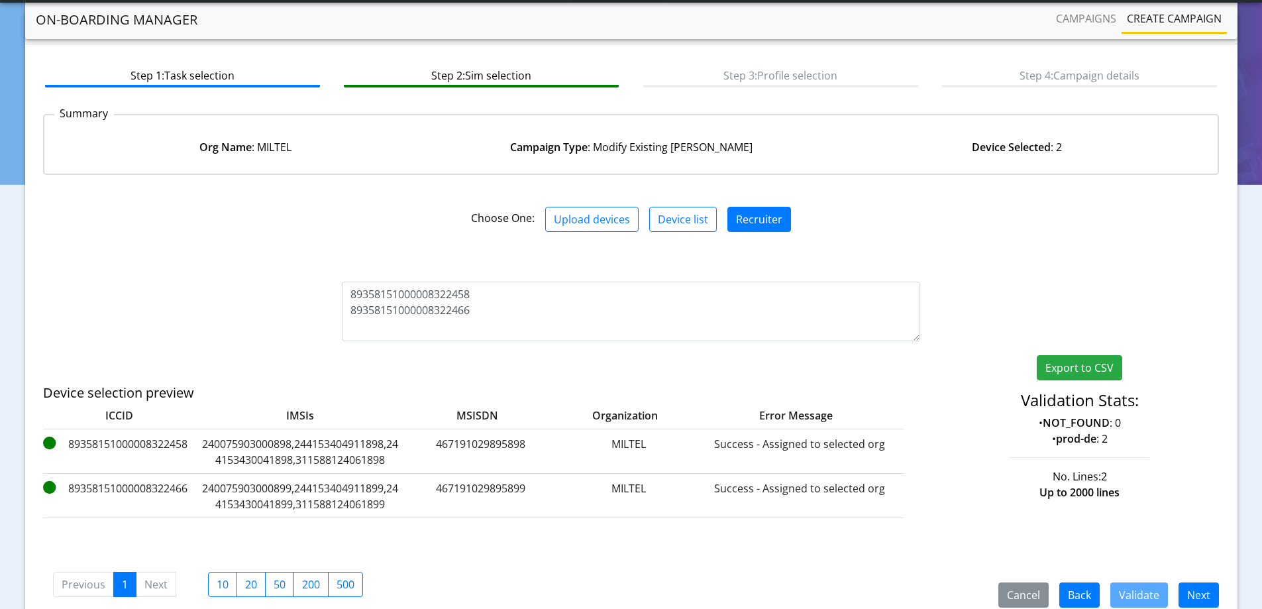
scroll to position [109, 0]
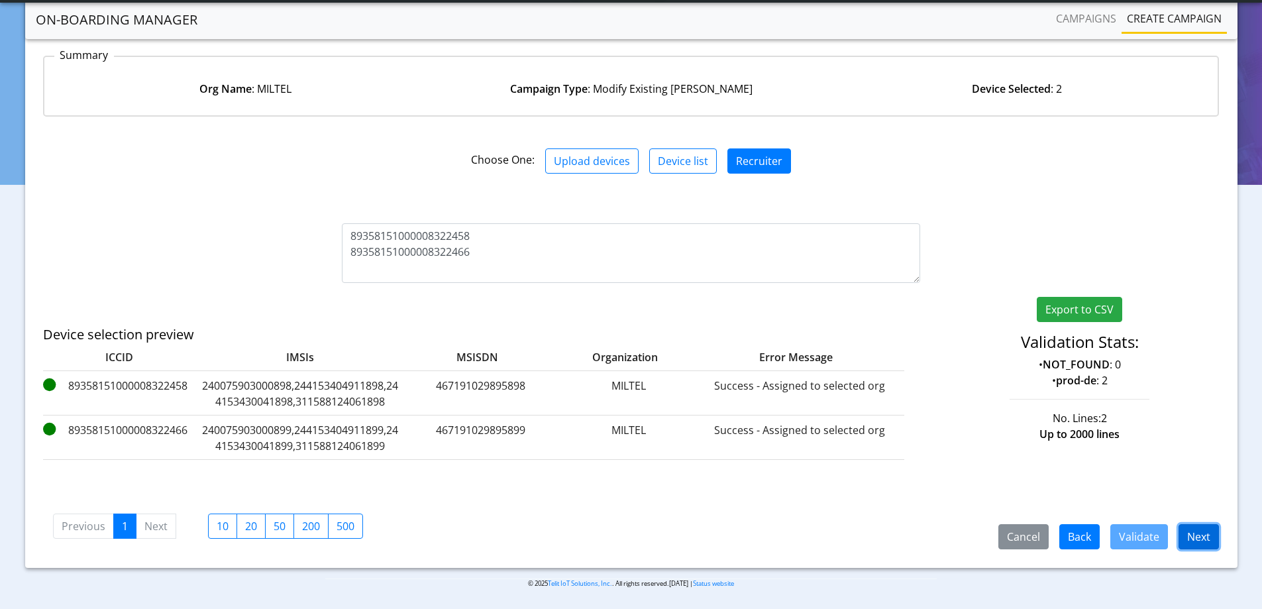
click at [1207, 541] on button "Next" at bounding box center [1199, 536] width 40 height 25
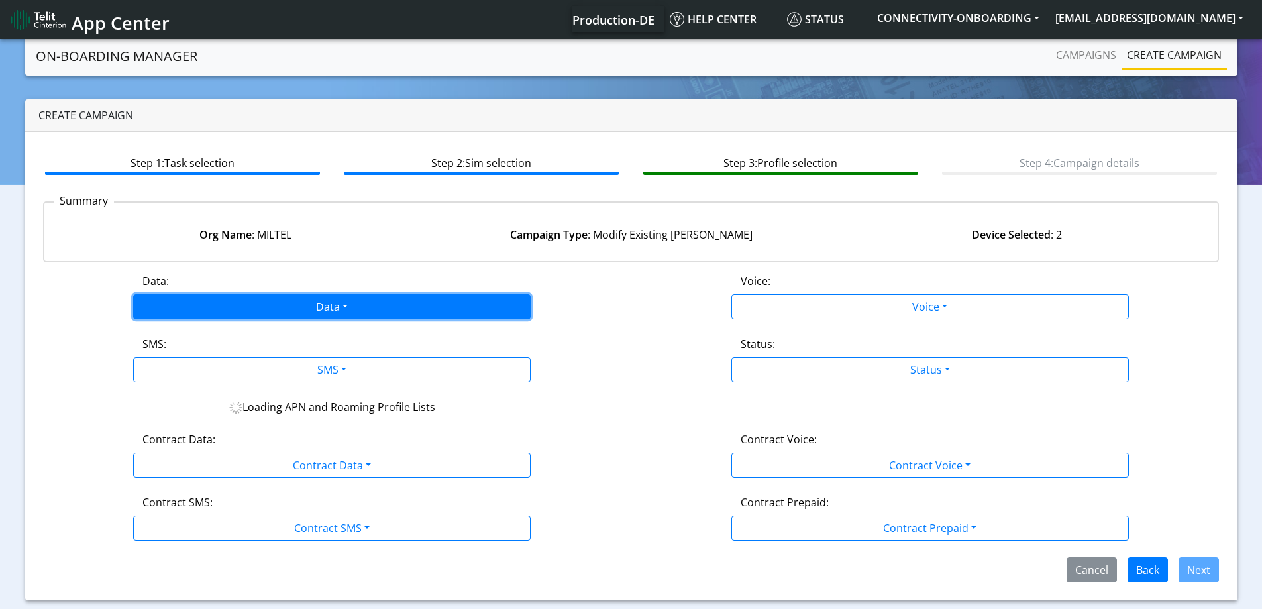
click at [192, 301] on button "Data" at bounding box center [332, 306] width 398 height 25
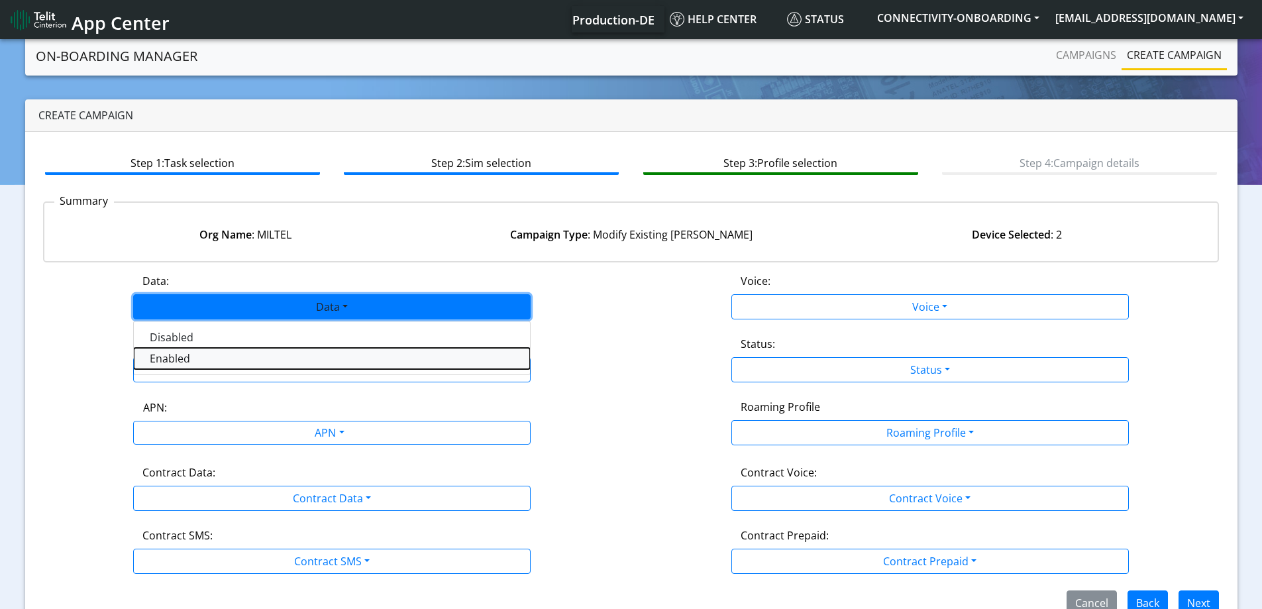
click at [174, 366] on button "Enabled" at bounding box center [332, 358] width 396 height 21
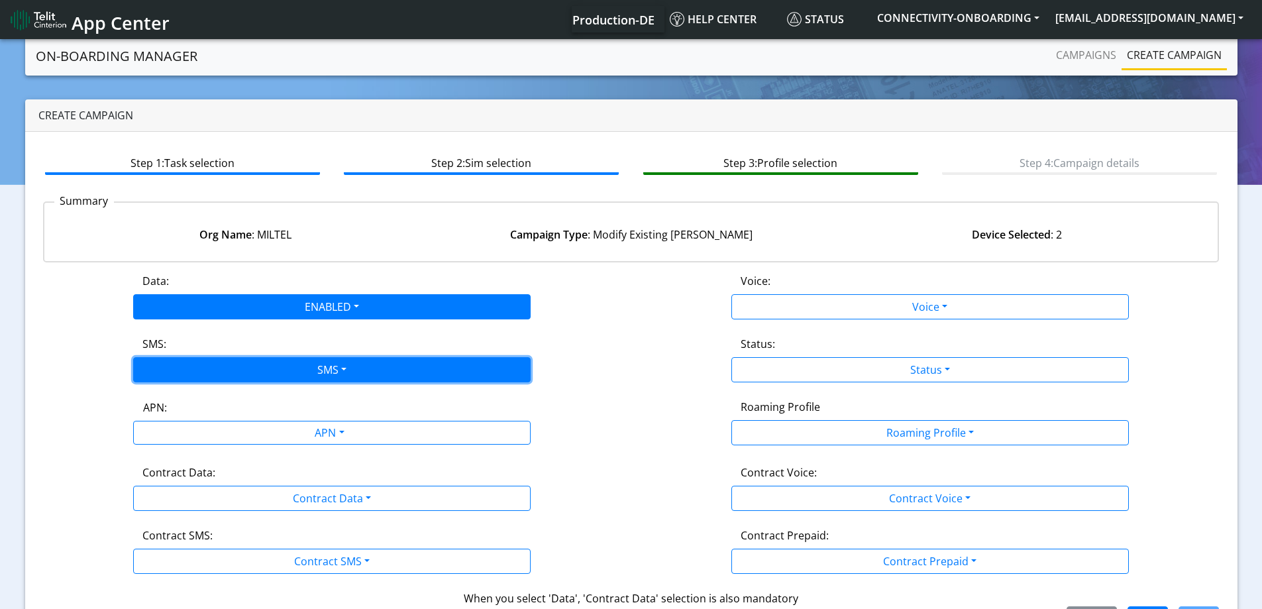
click at [185, 373] on button "SMS" at bounding box center [332, 369] width 398 height 25
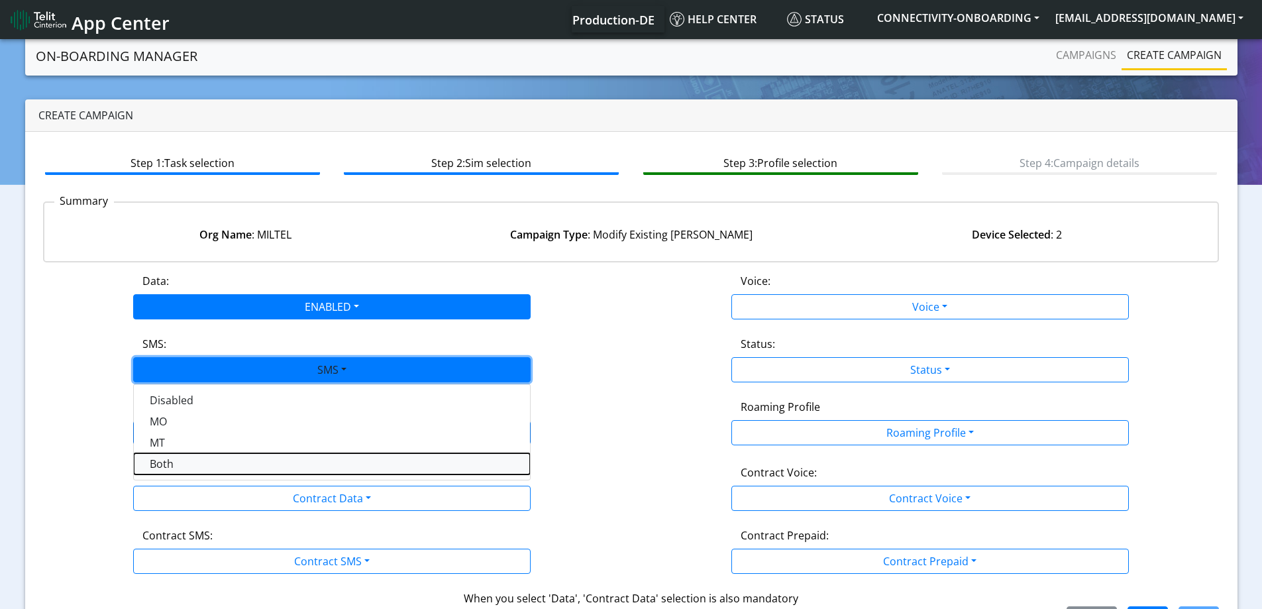
click at [169, 466] on button "Both" at bounding box center [332, 463] width 396 height 21
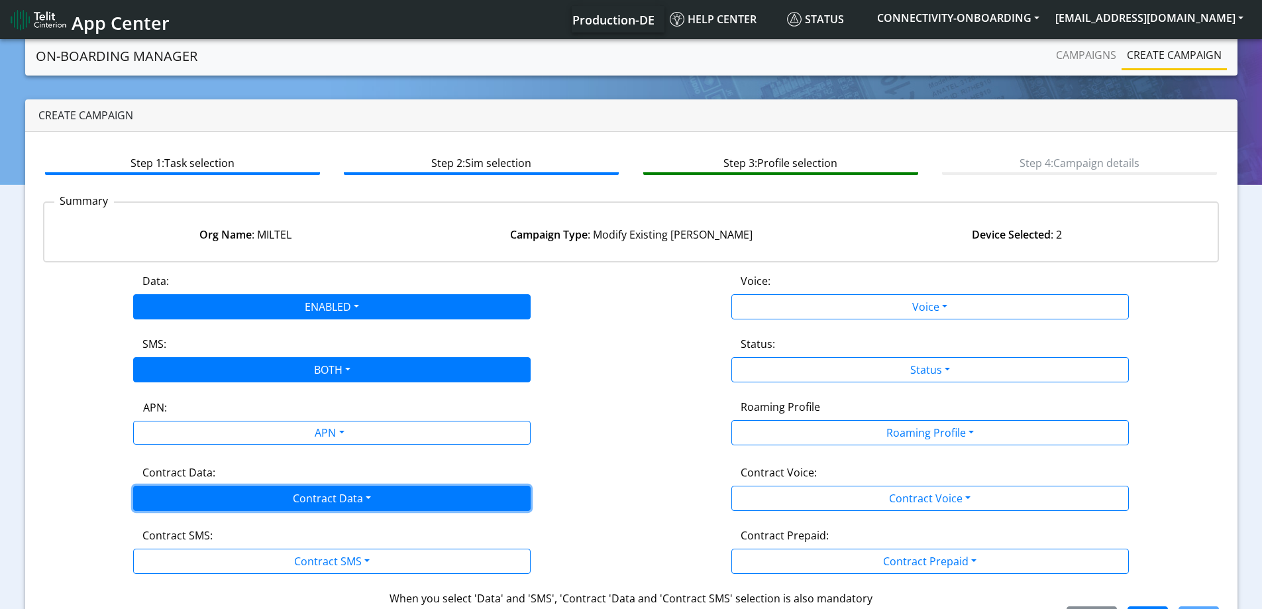
click at [166, 490] on button "Contract Data" at bounding box center [332, 498] width 398 height 25
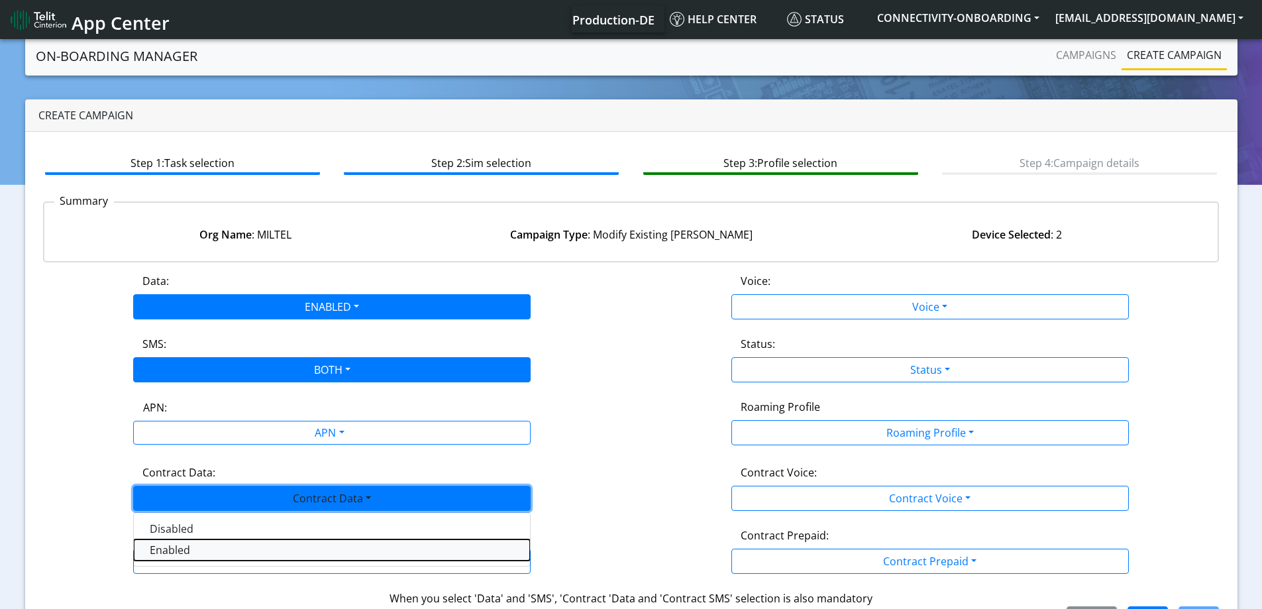
click at [170, 555] on Dataenabled-dropdown "Enabled" at bounding box center [332, 549] width 396 height 21
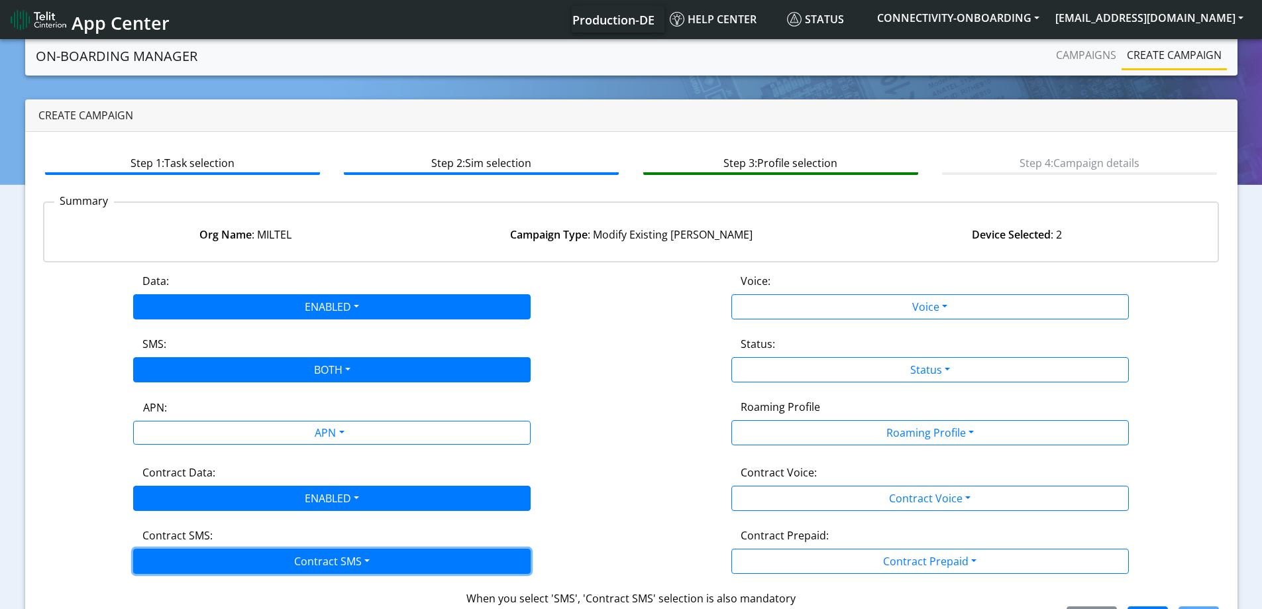
click at [171, 561] on button "Contract SMS" at bounding box center [332, 561] width 398 height 25
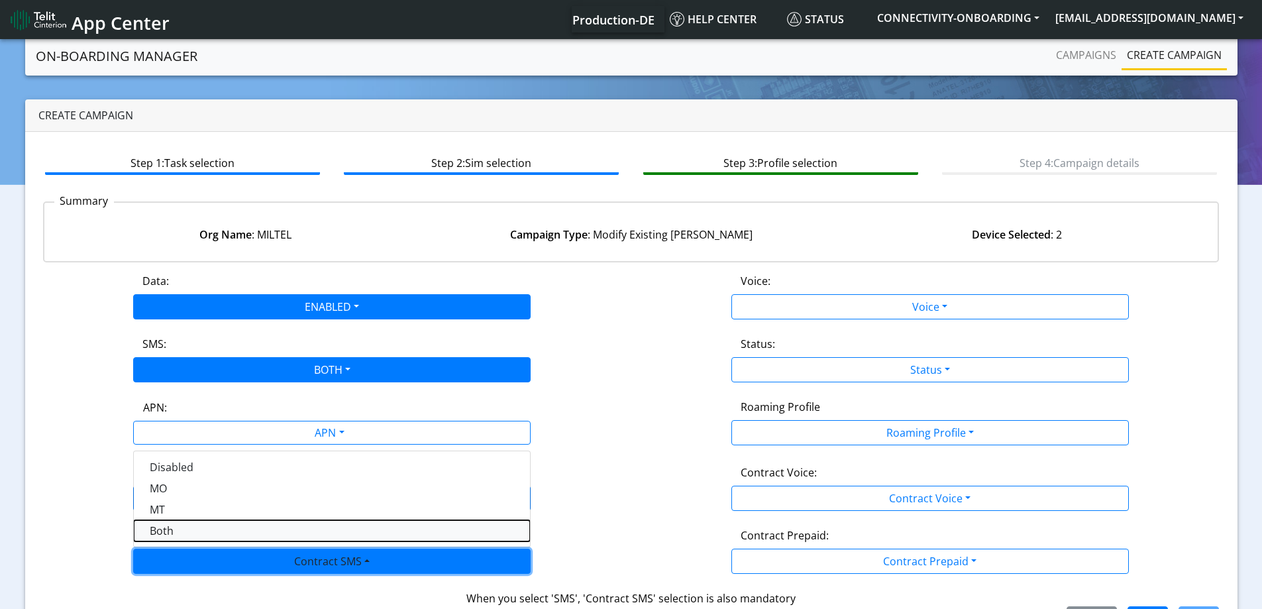
click at [170, 525] on SMSboth-dropdown "Both" at bounding box center [332, 530] width 396 height 21
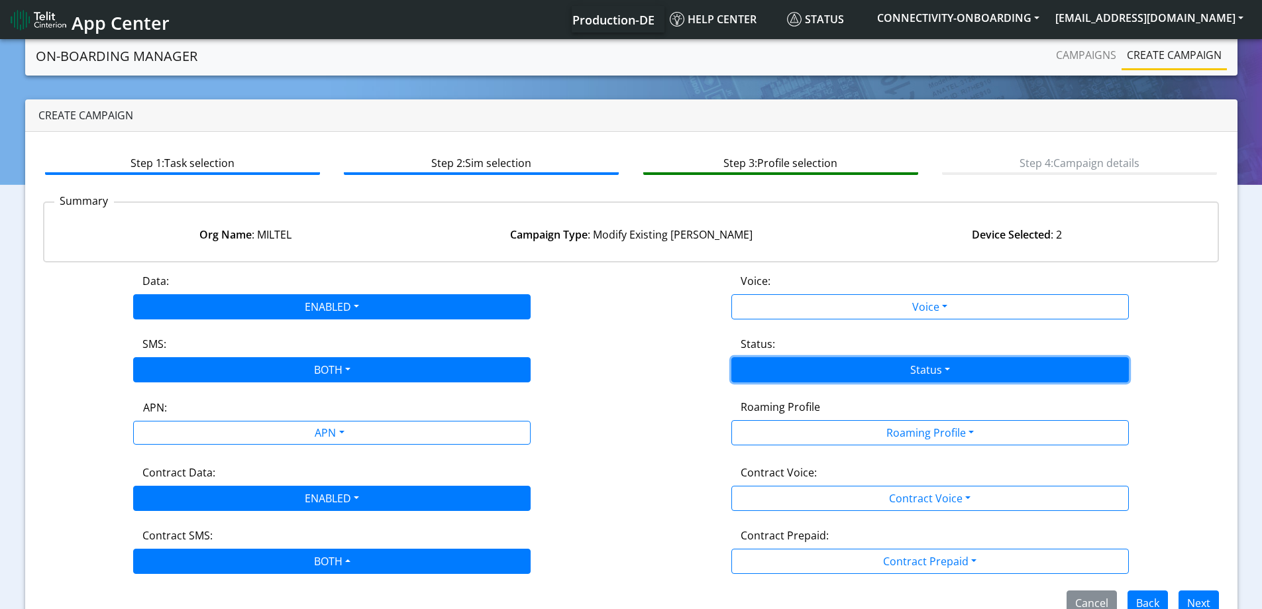
click at [891, 375] on button "Status" at bounding box center [931, 369] width 398 height 25
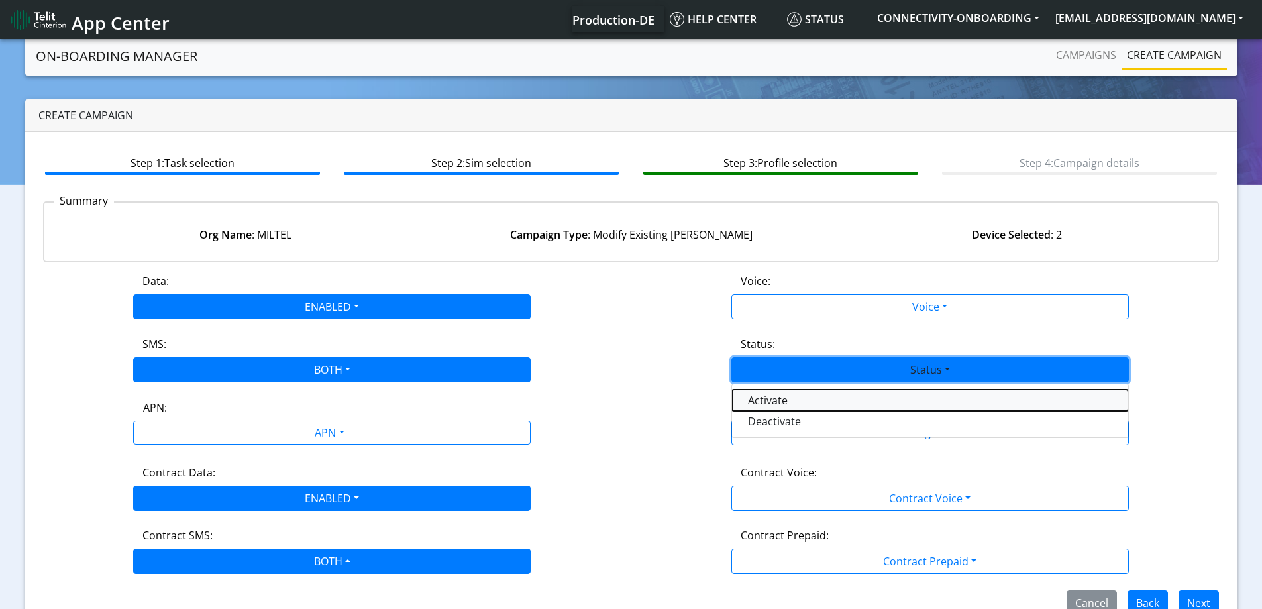
click at [829, 402] on button "Activate" at bounding box center [930, 400] width 396 height 21
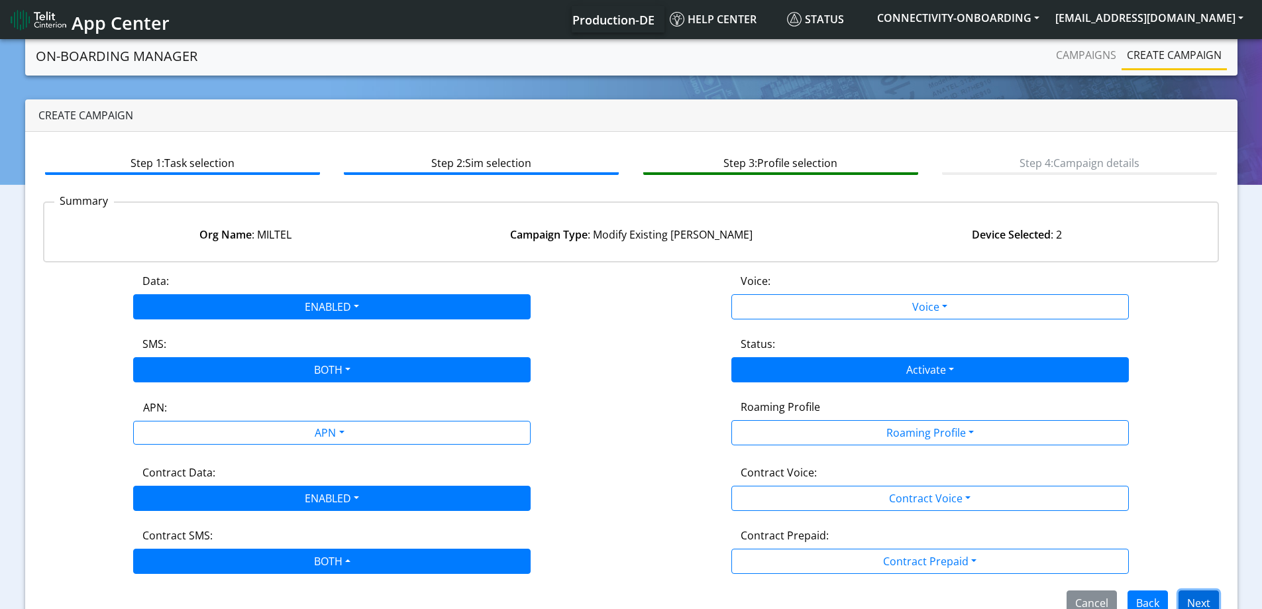
click at [1191, 597] on button "Next" at bounding box center [1199, 602] width 40 height 25
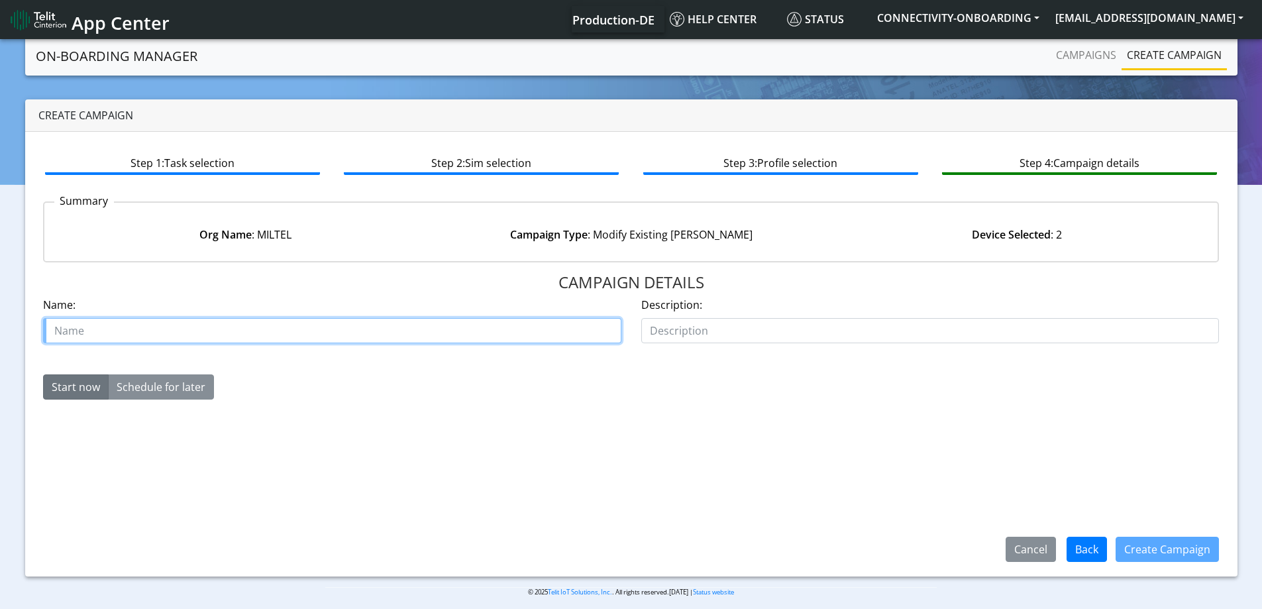
click at [435, 330] on input "text" at bounding box center [332, 330] width 578 height 25
type input "Miltel reactivate tst SIM"
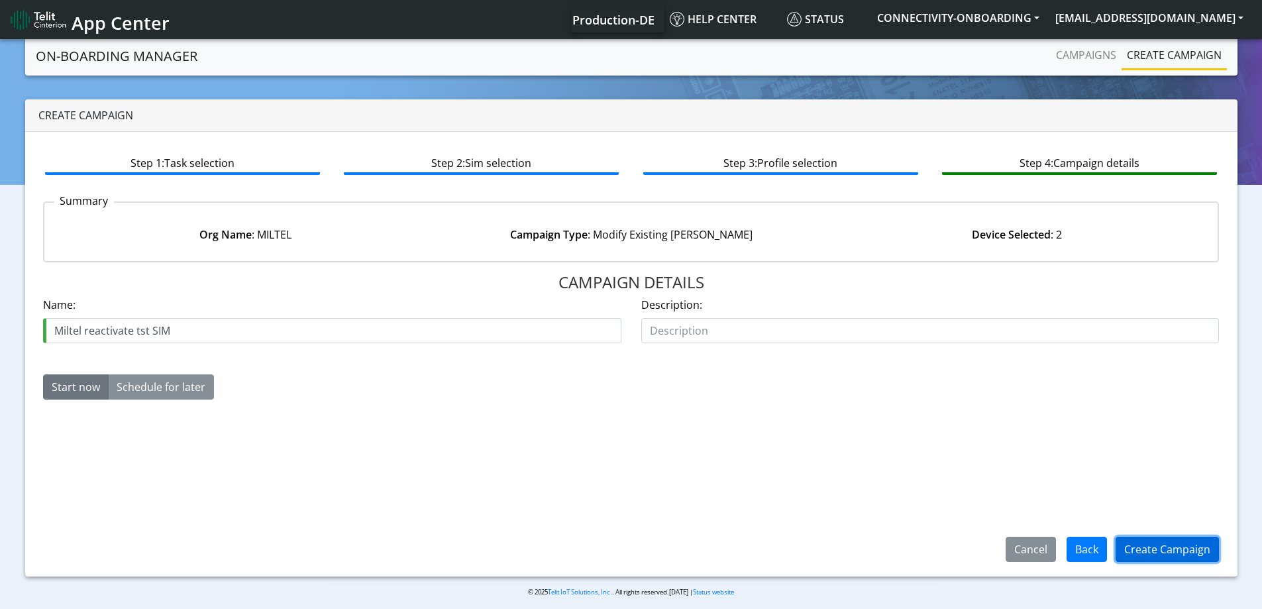
click at [1168, 539] on button "Create Campaign" at bounding box center [1167, 549] width 103 height 25
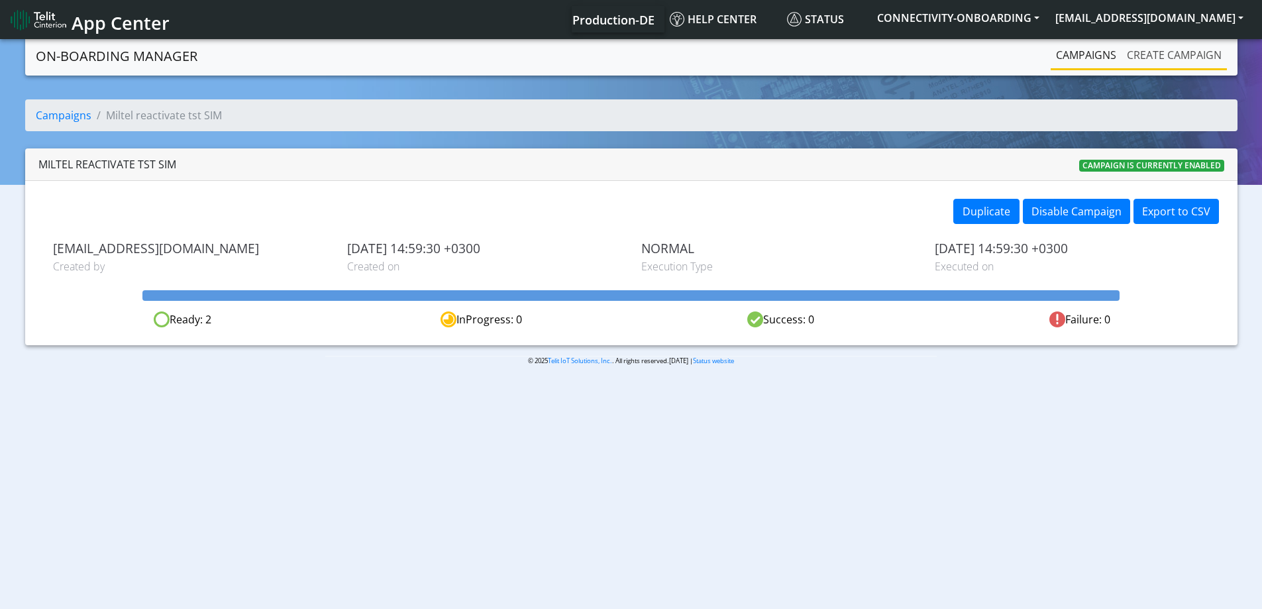
click at [1201, 46] on link "Create campaign" at bounding box center [1174, 55] width 105 height 27
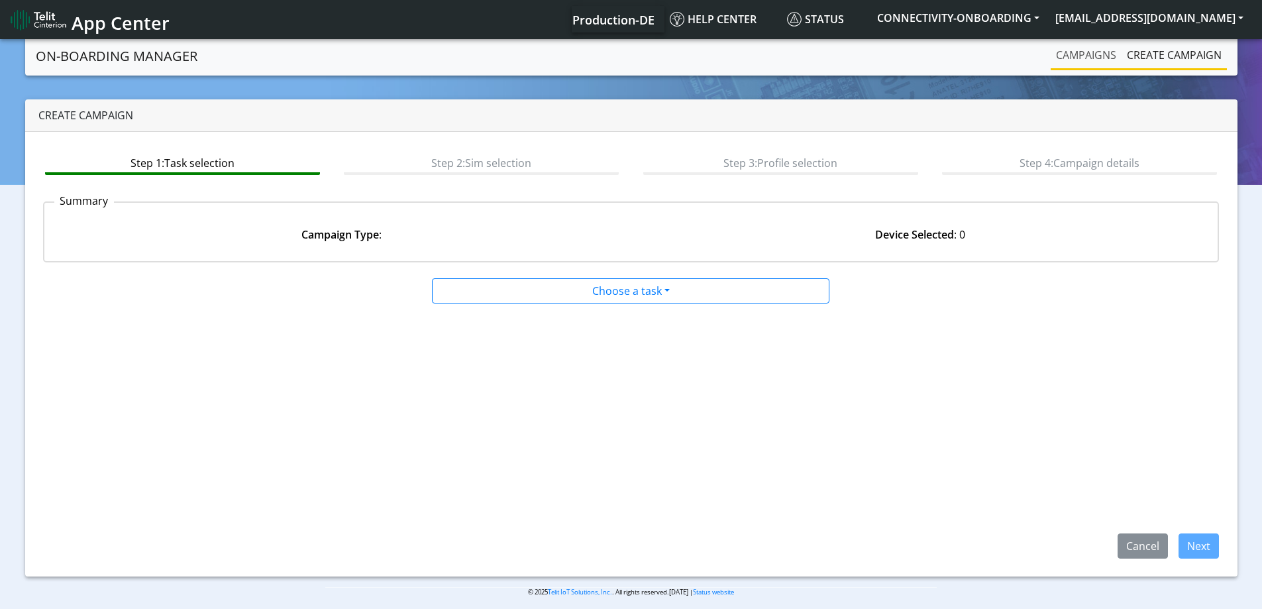
click at [1089, 53] on link "Campaigns" at bounding box center [1086, 55] width 71 height 27
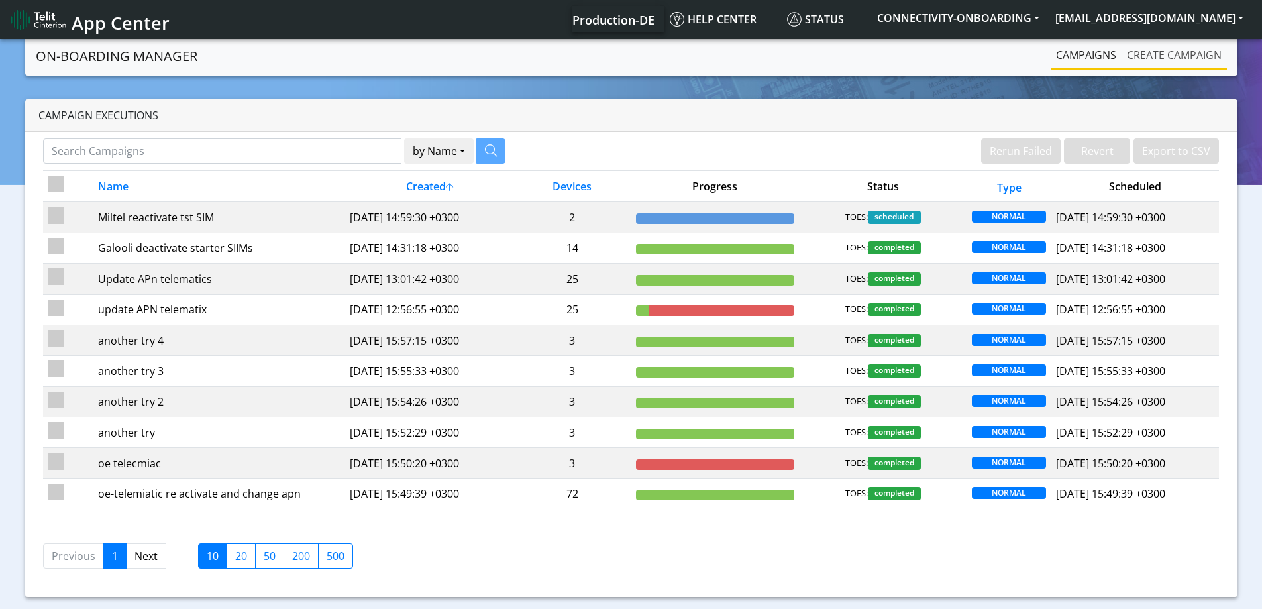
click at [1170, 58] on link "Create campaign" at bounding box center [1174, 55] width 105 height 27
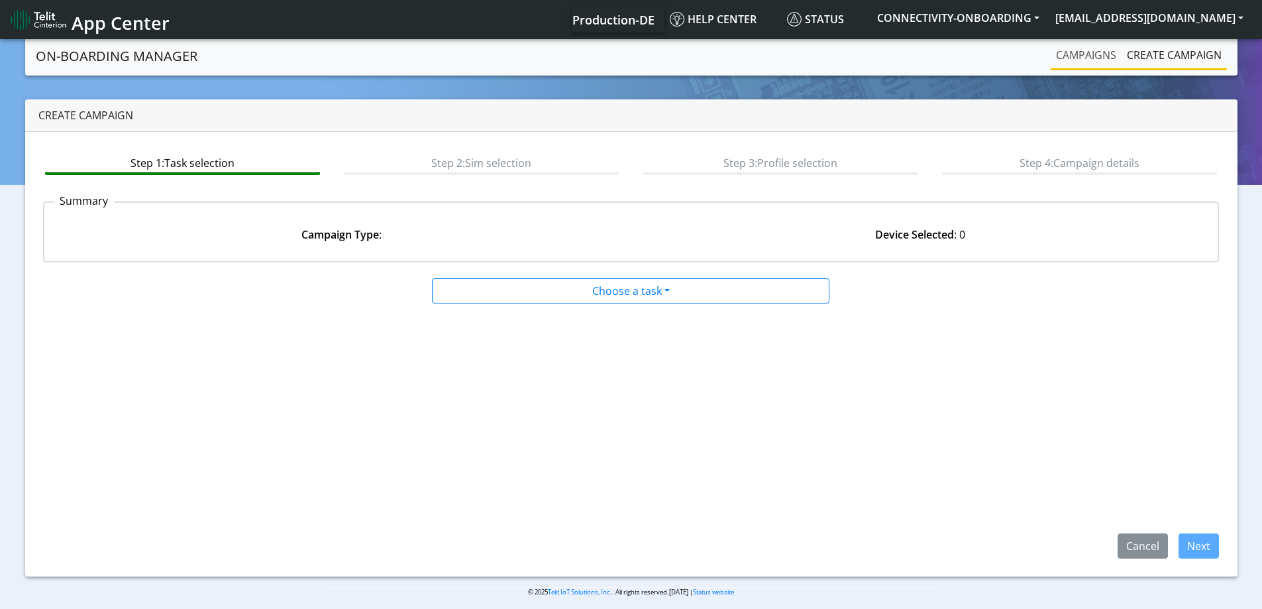
drag, startPoint x: 1036, startPoint y: 58, endPoint x: 1056, endPoint y: 60, distance: 20.1
click at [1036, 58] on div "Campaigns Create campaign" at bounding box center [1027, 56] width 400 height 28
click at [1087, 62] on link "Campaigns" at bounding box center [1086, 55] width 71 height 27
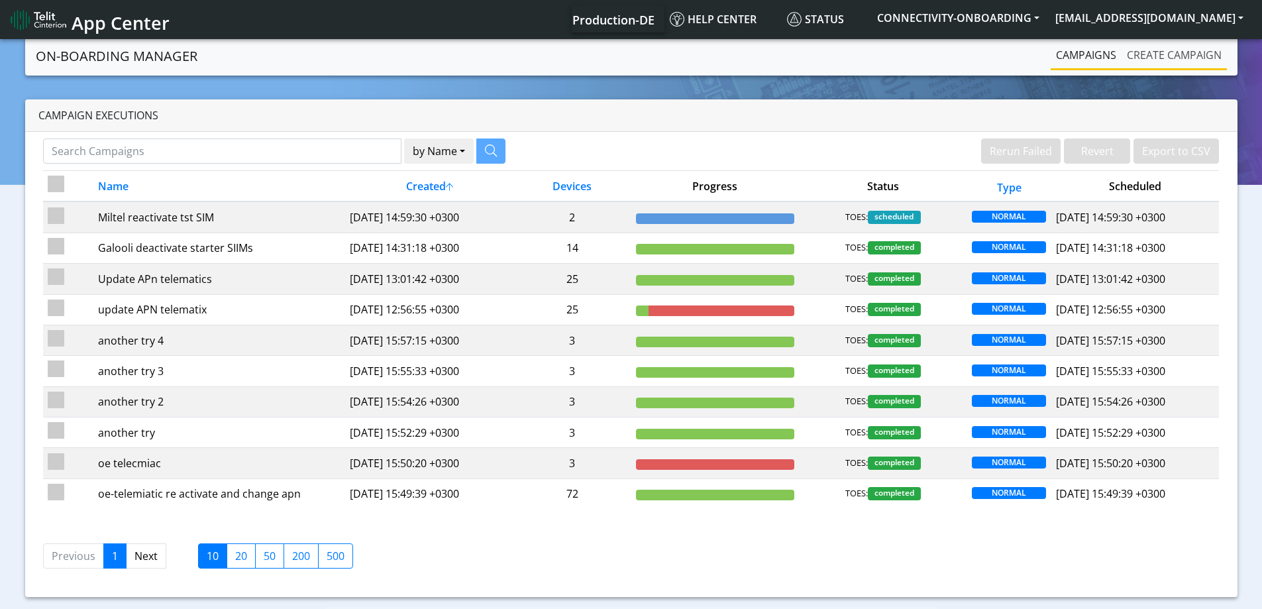
click at [1162, 63] on link "Create campaign" at bounding box center [1174, 55] width 105 height 27
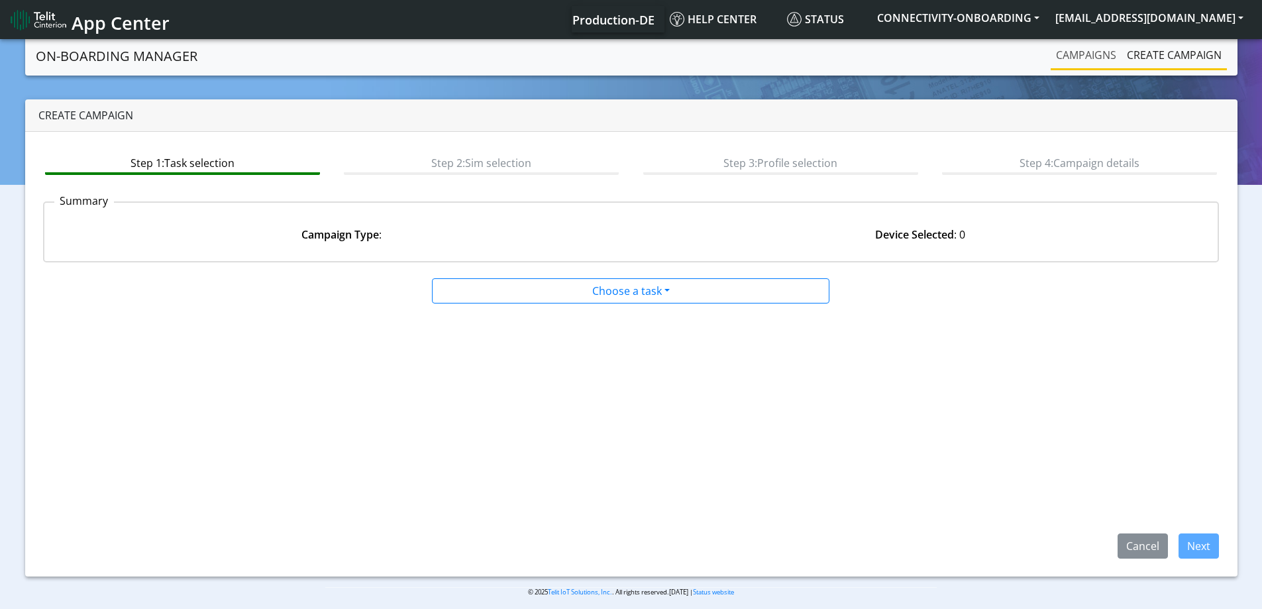
click at [1093, 60] on link "Campaigns" at bounding box center [1086, 55] width 71 height 27
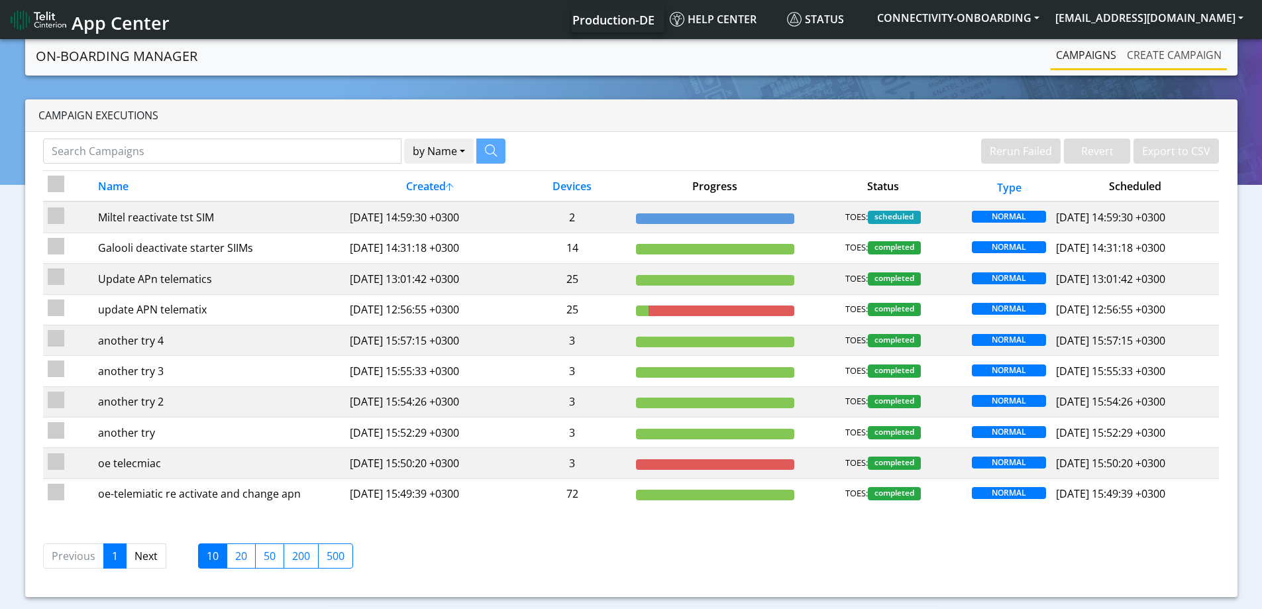
click at [1183, 62] on link "Create campaign" at bounding box center [1174, 55] width 105 height 27
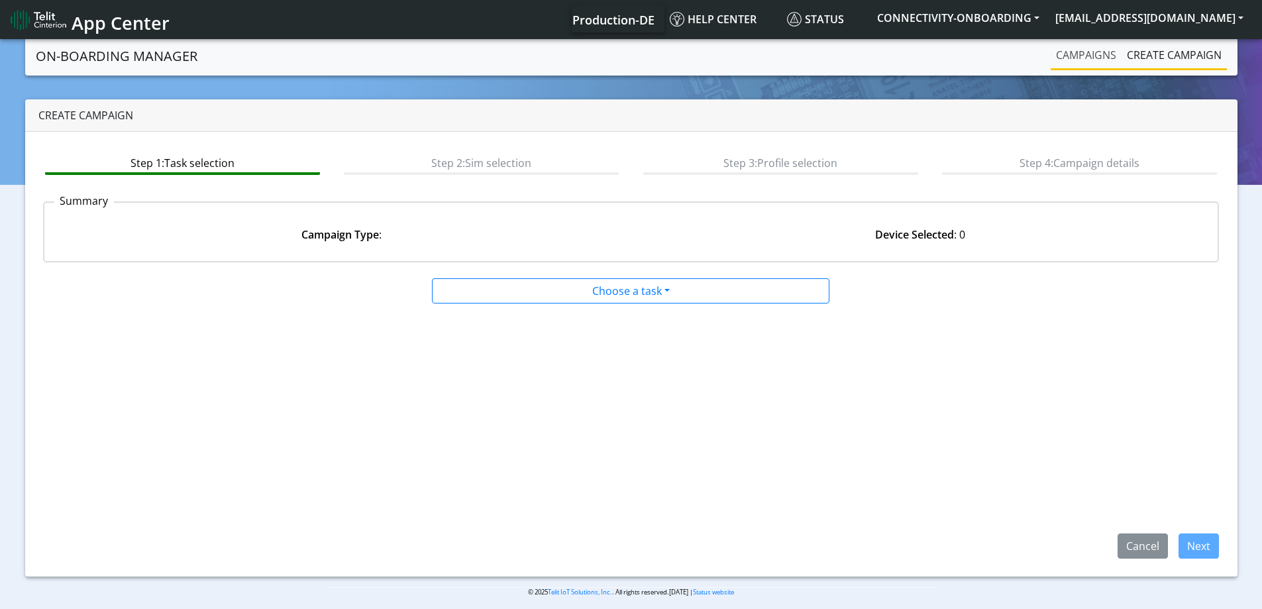
click at [1091, 57] on link "Campaigns" at bounding box center [1086, 55] width 71 height 27
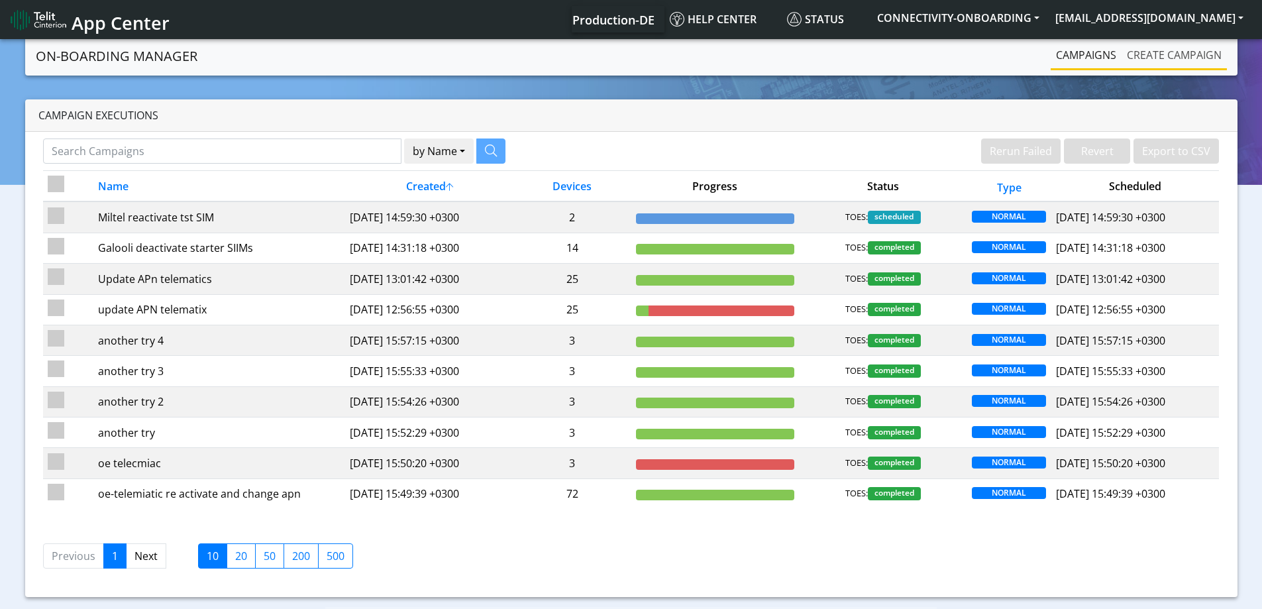
click at [1167, 60] on link "Create campaign" at bounding box center [1174, 55] width 105 height 27
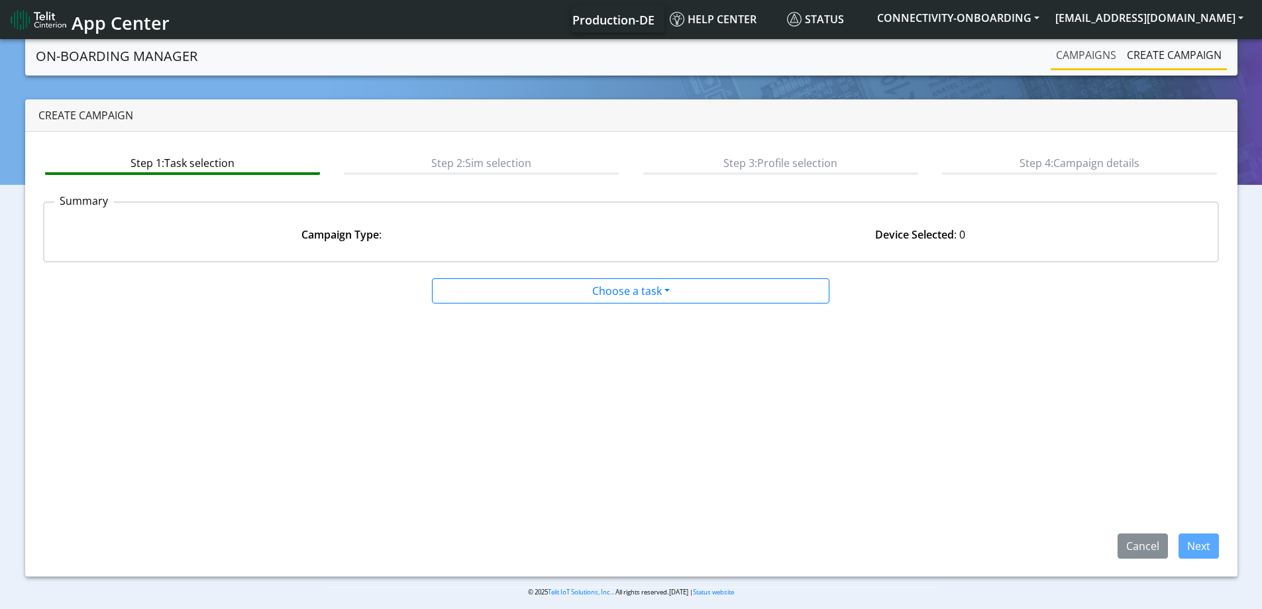
click at [1079, 50] on link "Campaigns" at bounding box center [1086, 55] width 71 height 27
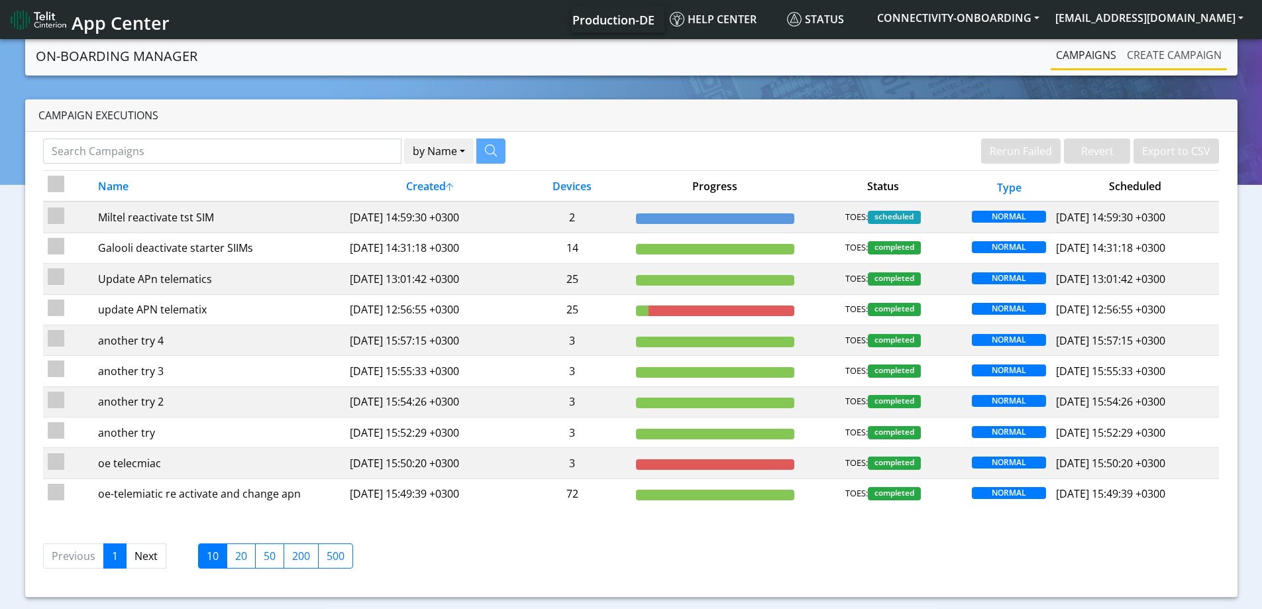
click at [1126, 50] on link "Create campaign" at bounding box center [1174, 55] width 105 height 27
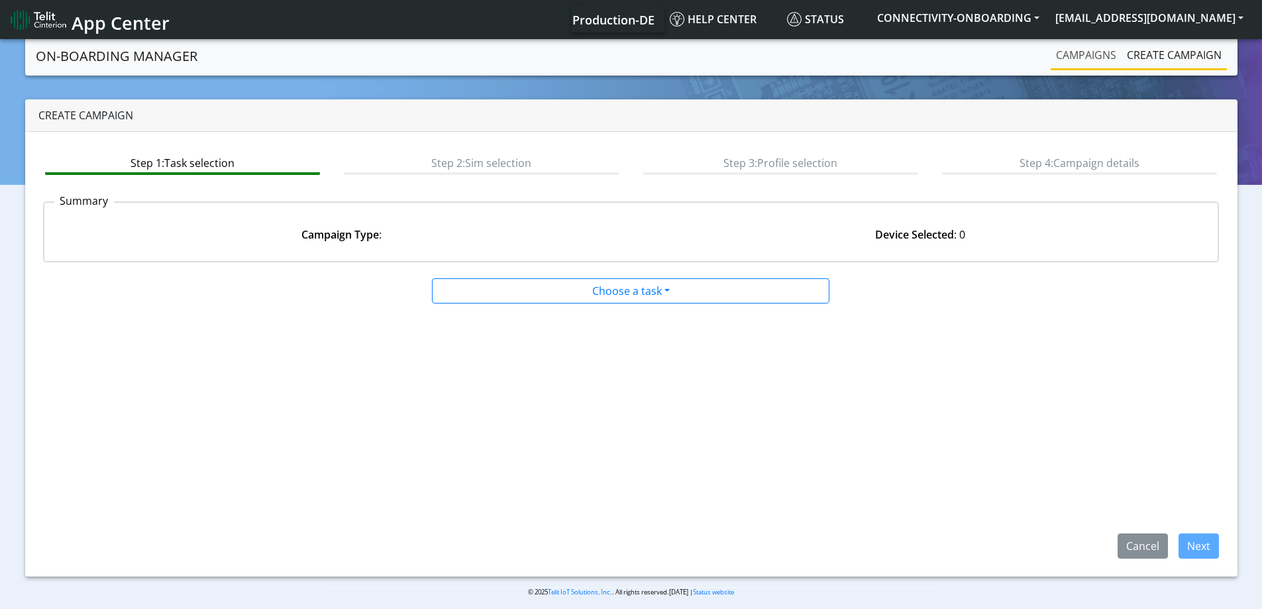
click at [1079, 51] on link "Campaigns" at bounding box center [1086, 55] width 71 height 27
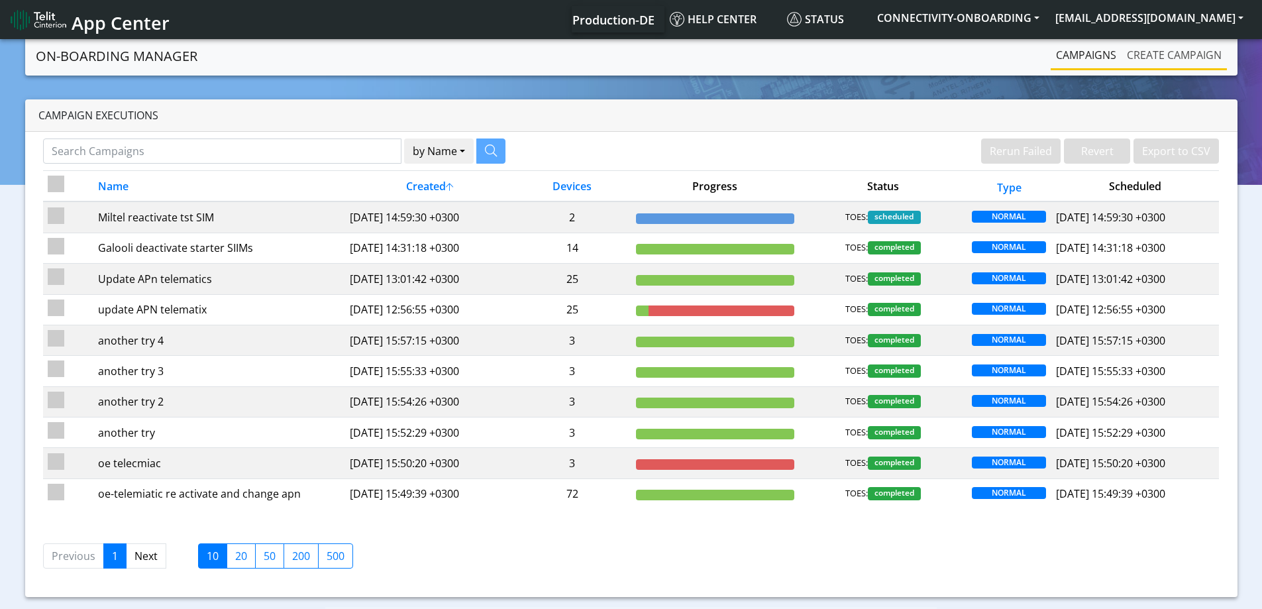
click at [1169, 56] on link "Create campaign" at bounding box center [1174, 55] width 105 height 27
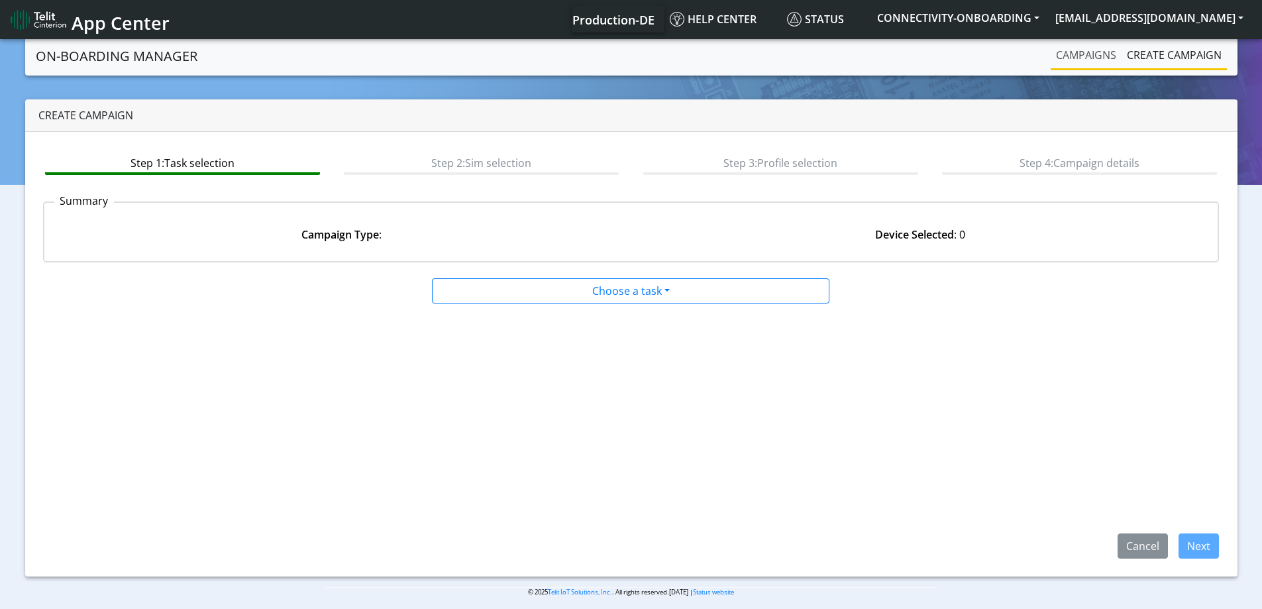
click at [1084, 53] on link "Campaigns" at bounding box center [1086, 55] width 71 height 27
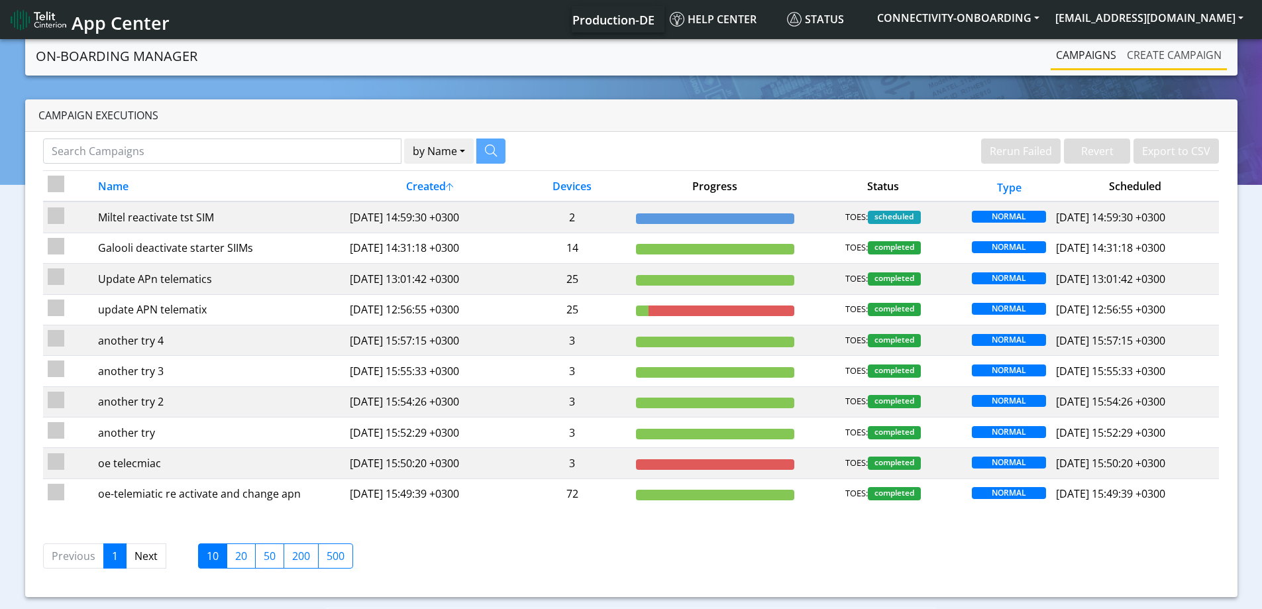
click at [1178, 54] on link "Create campaign" at bounding box center [1174, 55] width 105 height 27
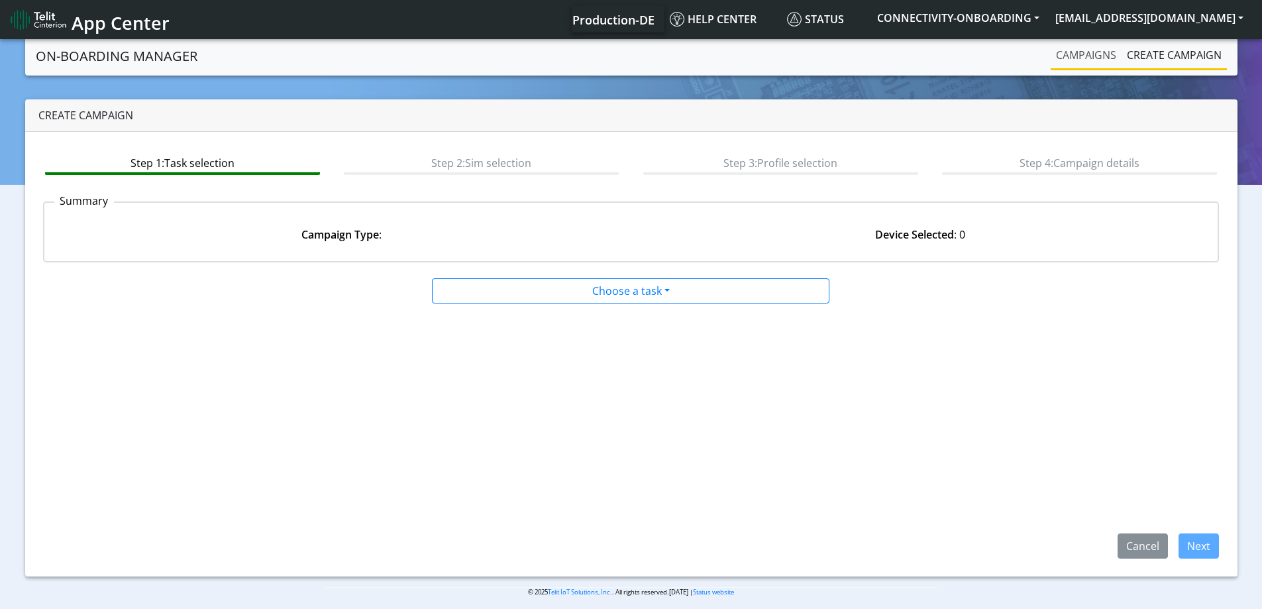
click at [1089, 51] on link "Campaigns" at bounding box center [1086, 55] width 71 height 27
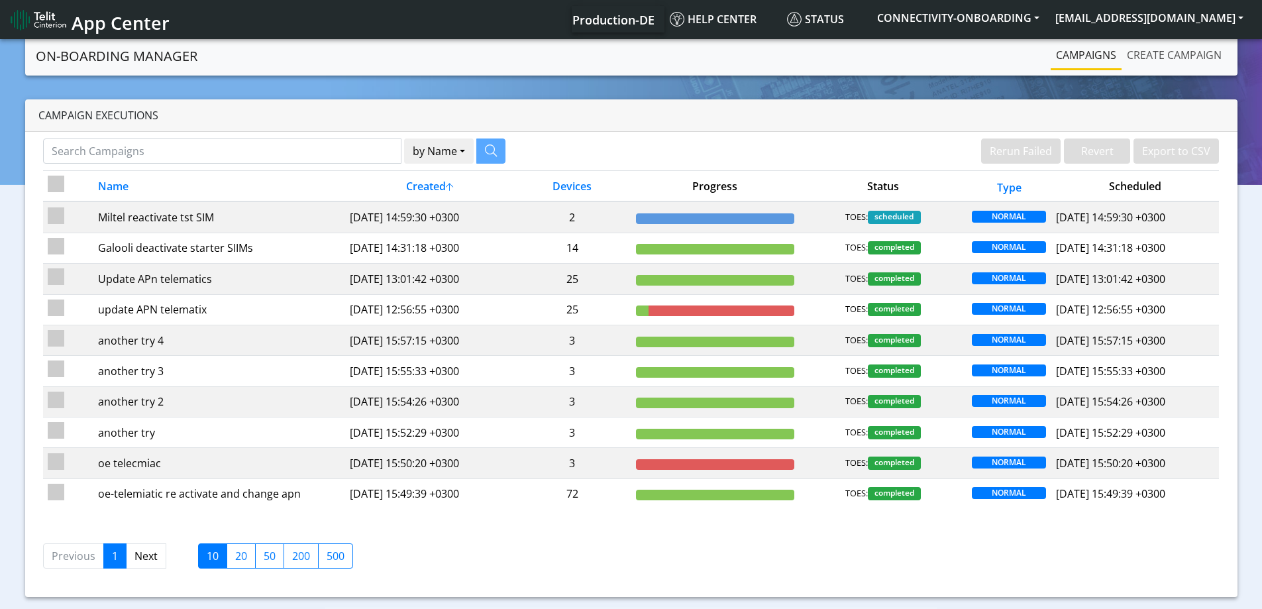
click at [1152, 60] on link "Create campaign" at bounding box center [1174, 55] width 105 height 27
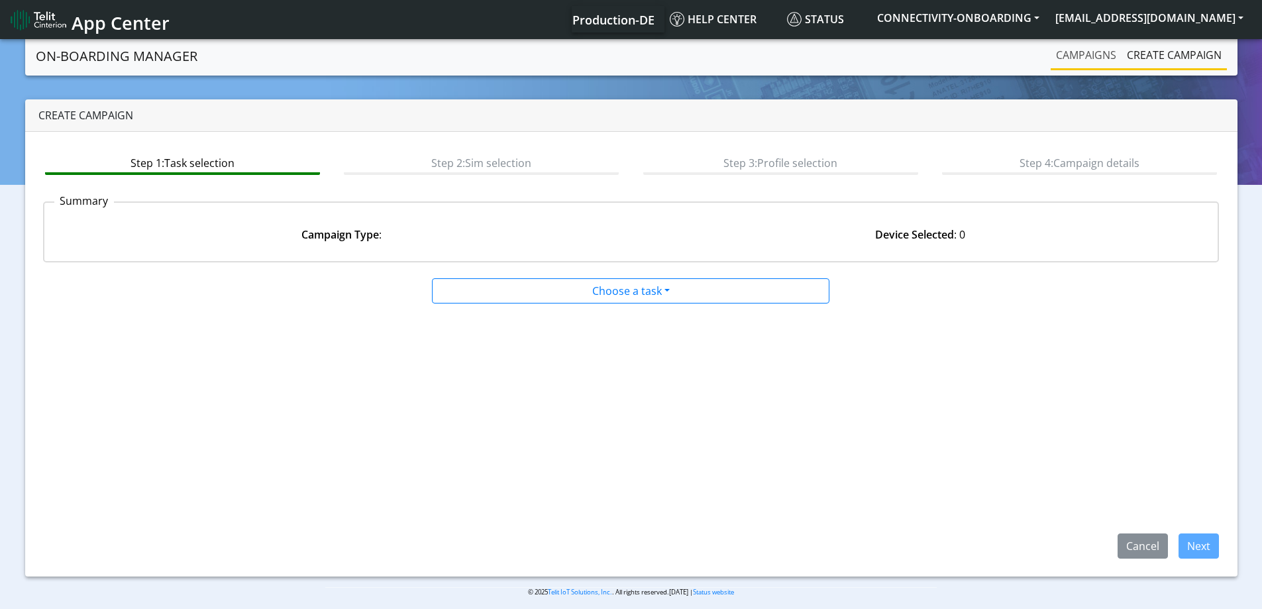
click at [1080, 56] on link "Campaigns" at bounding box center [1086, 55] width 71 height 27
